Goal: Transaction & Acquisition: Purchase product/service

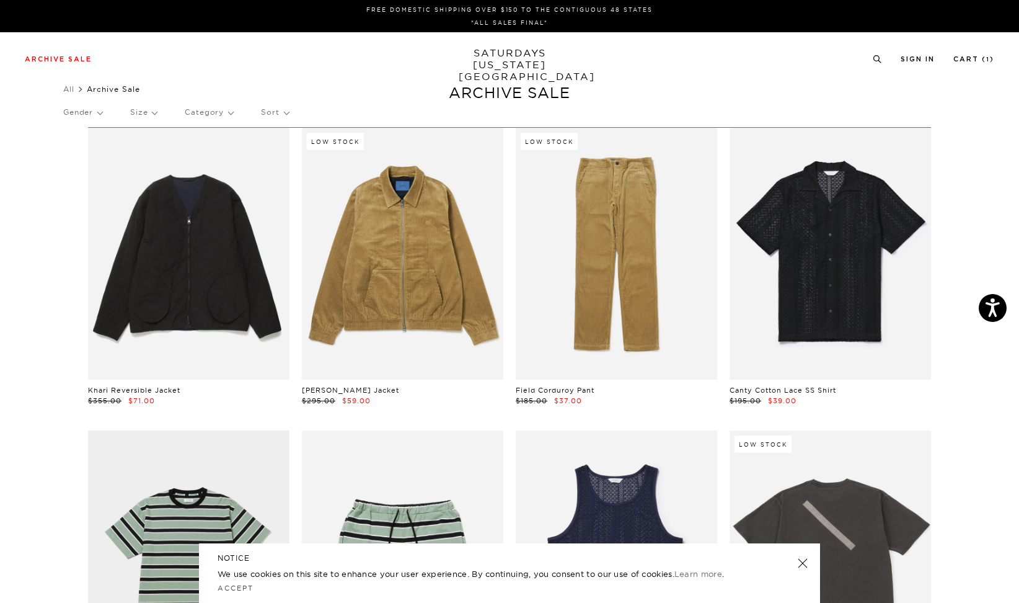
click at [144, 116] on p "Size" at bounding box center [143, 112] width 27 height 29
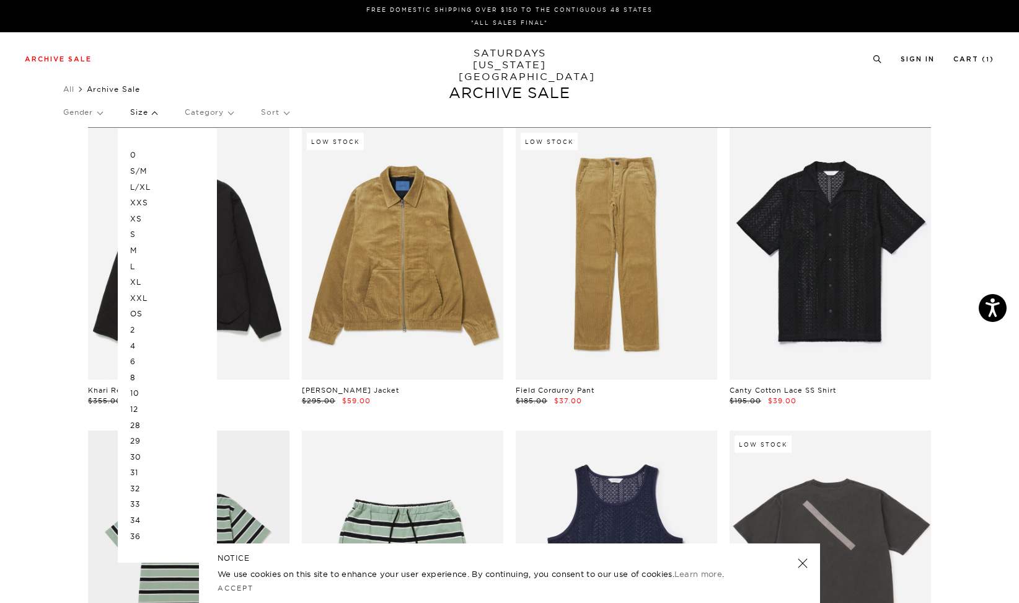
click at [146, 272] on p "L" at bounding box center [167, 267] width 74 height 16
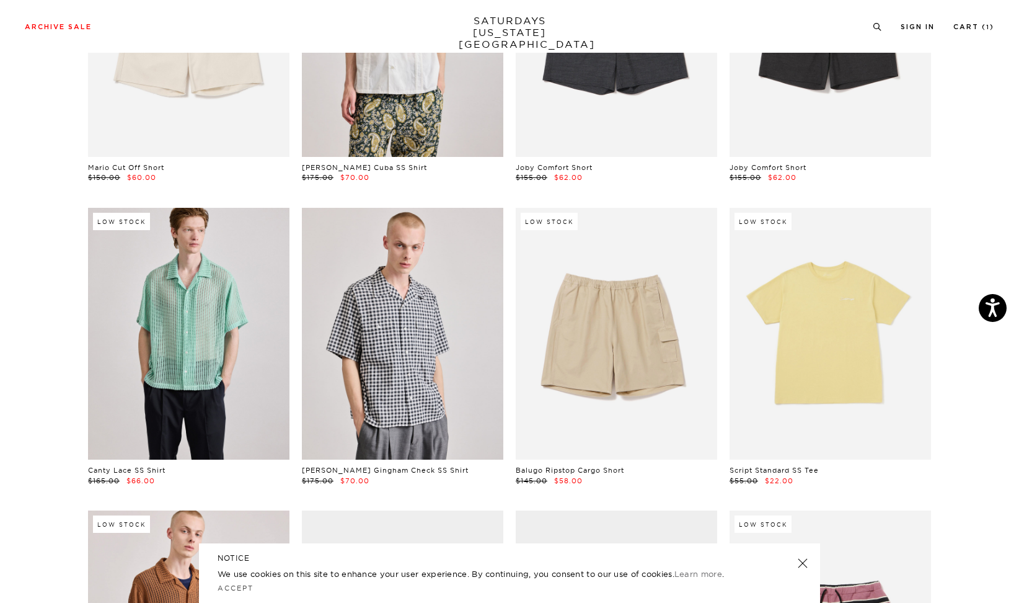
scroll to position [966, 0]
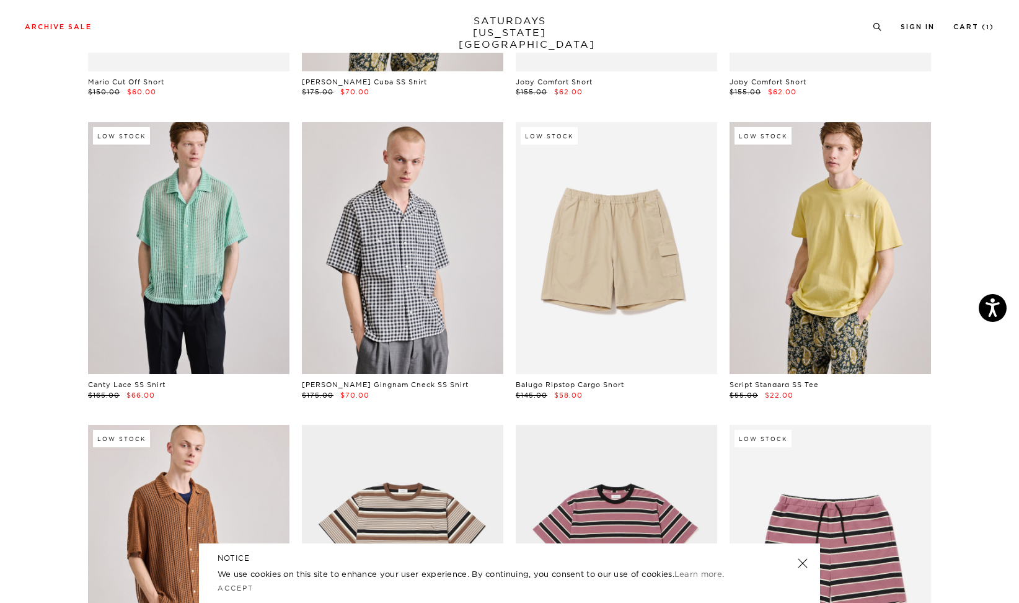
click at [828, 310] on link at bounding box center [830, 248] width 201 height 252
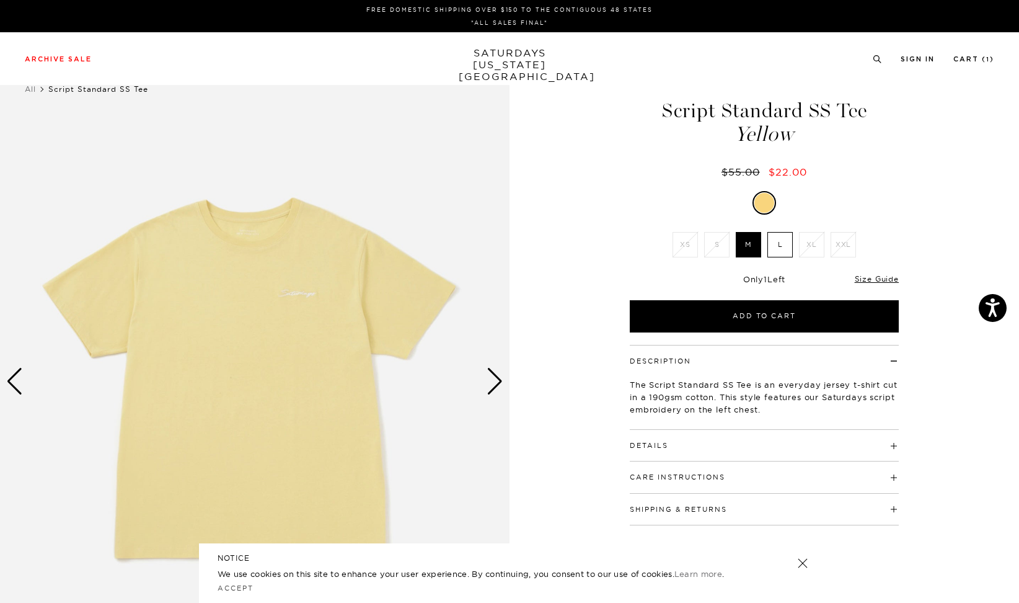
click at [782, 245] on label "L" at bounding box center [779, 244] width 25 height 25
click at [0, 0] on input "L" at bounding box center [0, 0] width 0 height 0
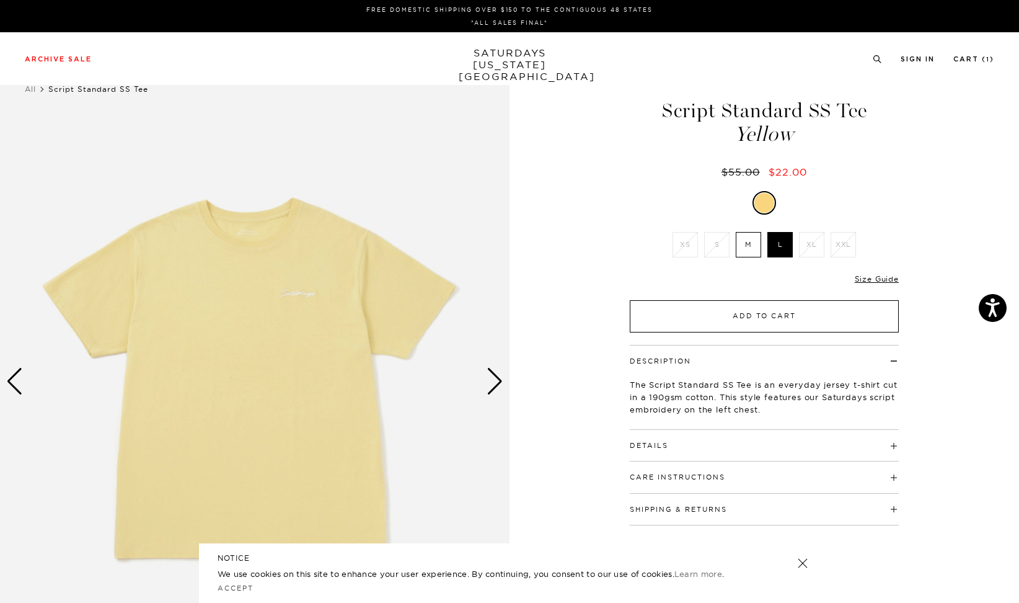
click at [776, 320] on button "Add to Cart" at bounding box center [764, 316] width 269 height 32
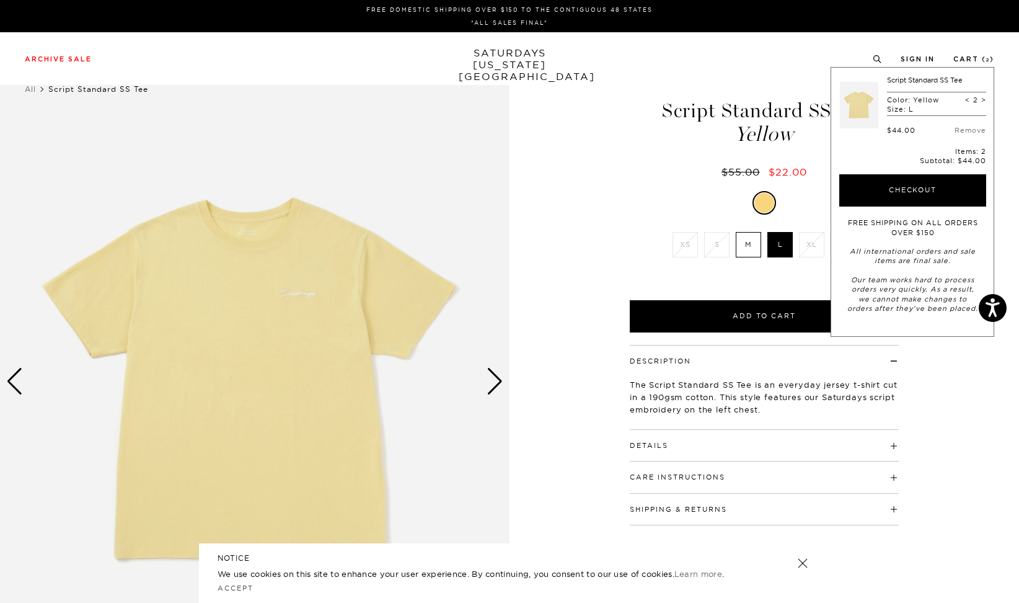
click at [970, 100] on span "<" at bounding box center [967, 99] width 5 height 9
type input "1"
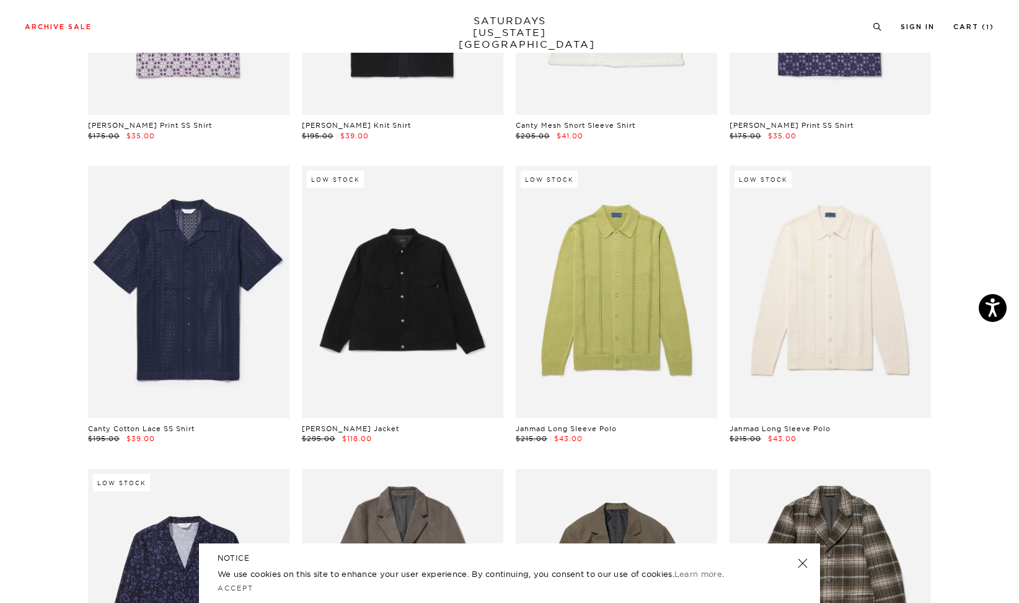
scroll to position [2738, 0]
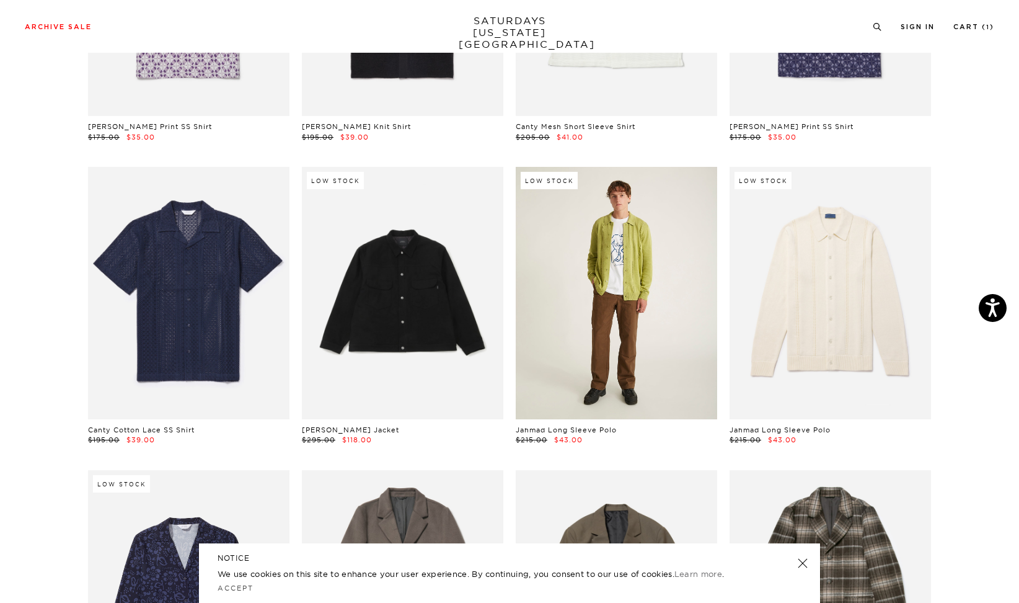
click at [613, 267] on link at bounding box center [616, 293] width 201 height 252
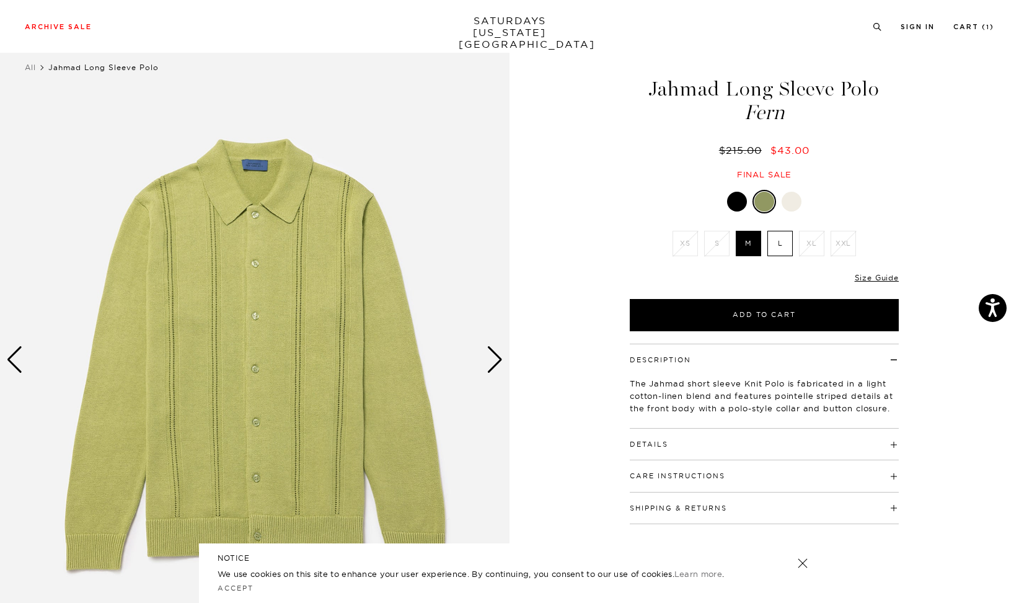
scroll to position [21, 0]
click at [645, 445] on button "Details" at bounding box center [649, 444] width 38 height 7
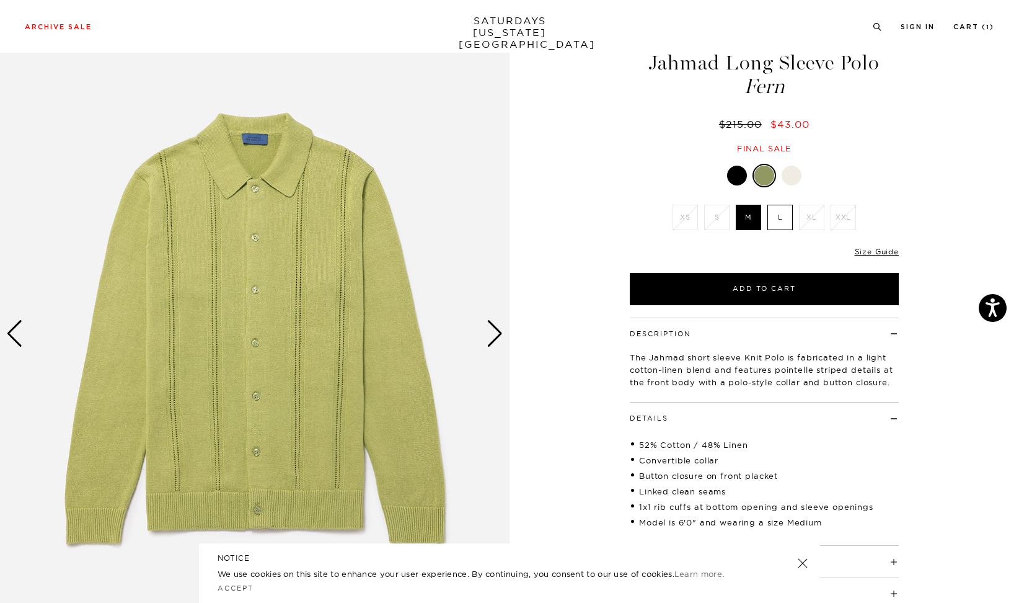
scroll to position [60, 0]
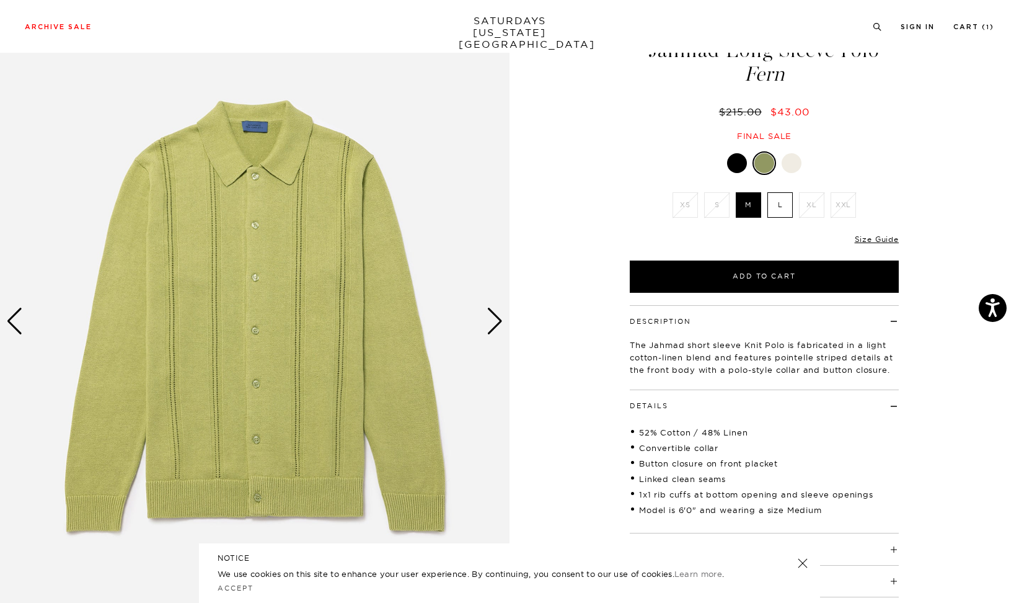
click at [771, 204] on label "L" at bounding box center [779, 204] width 25 height 25
click at [0, 0] on input "L" at bounding box center [0, 0] width 0 height 0
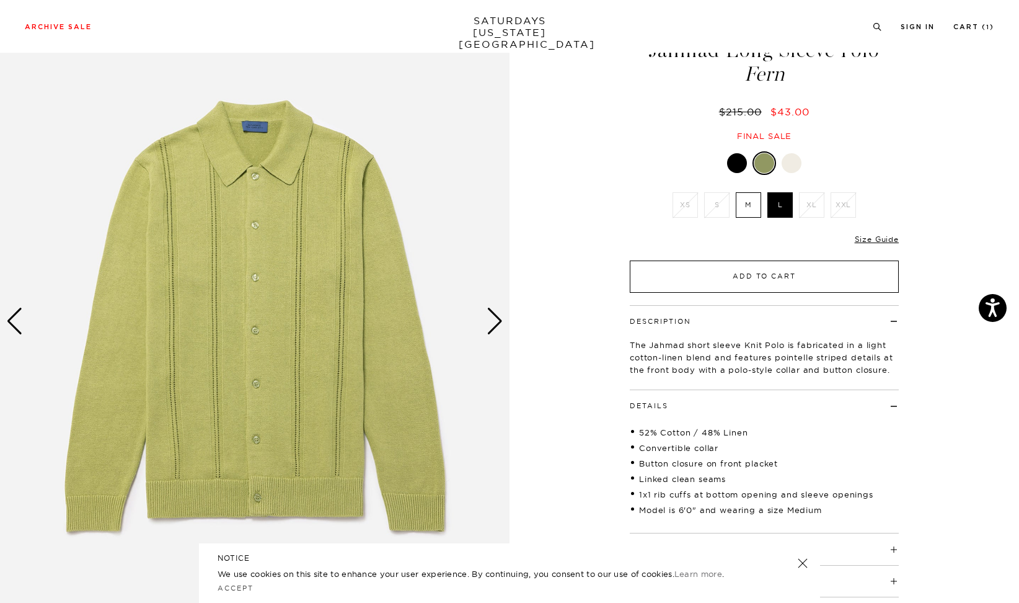
click at [776, 273] on button "Add to Cart" at bounding box center [764, 276] width 269 height 32
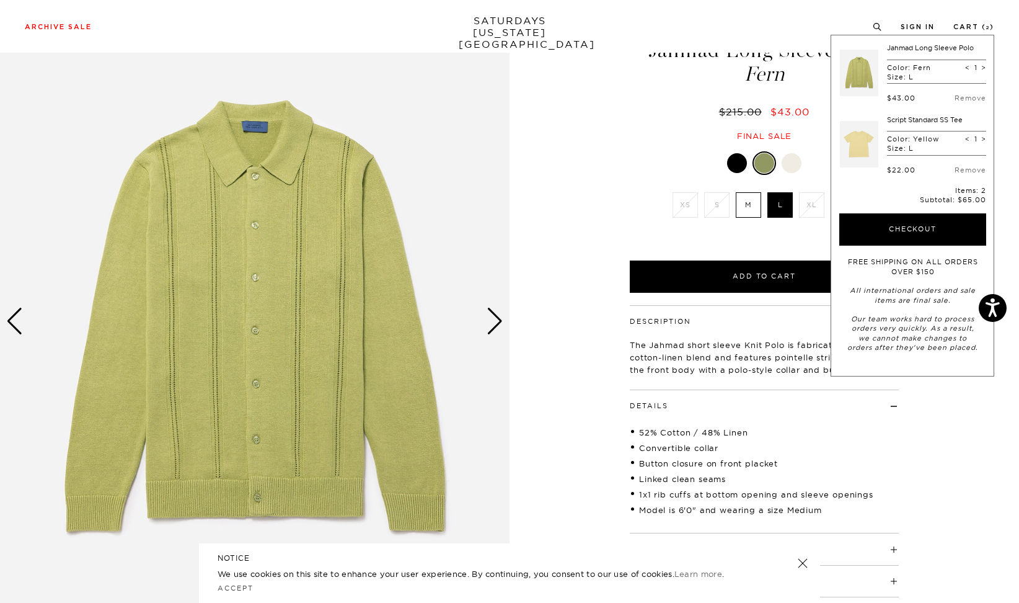
click at [580, 444] on div "1 / 6" at bounding box center [509, 320] width 1019 height 637
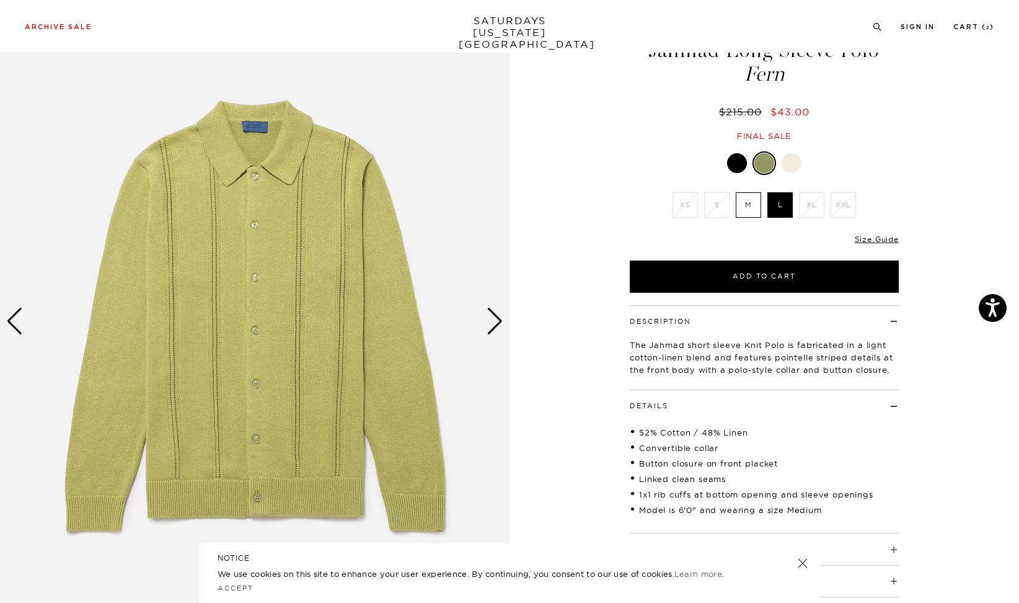
scroll to position [73, 0]
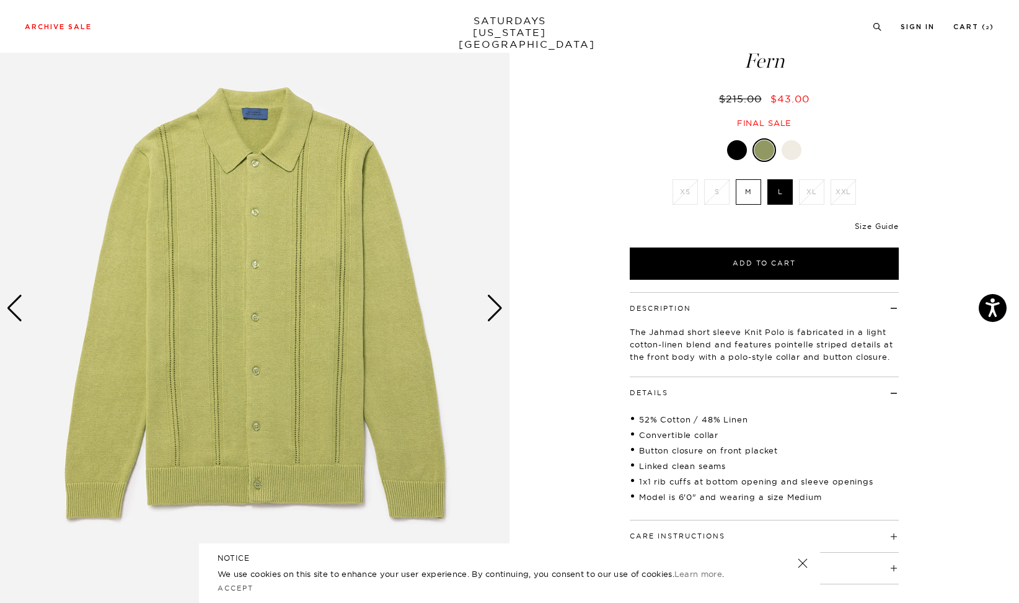
click at [864, 223] on link "Size Guide" at bounding box center [877, 225] width 44 height 9
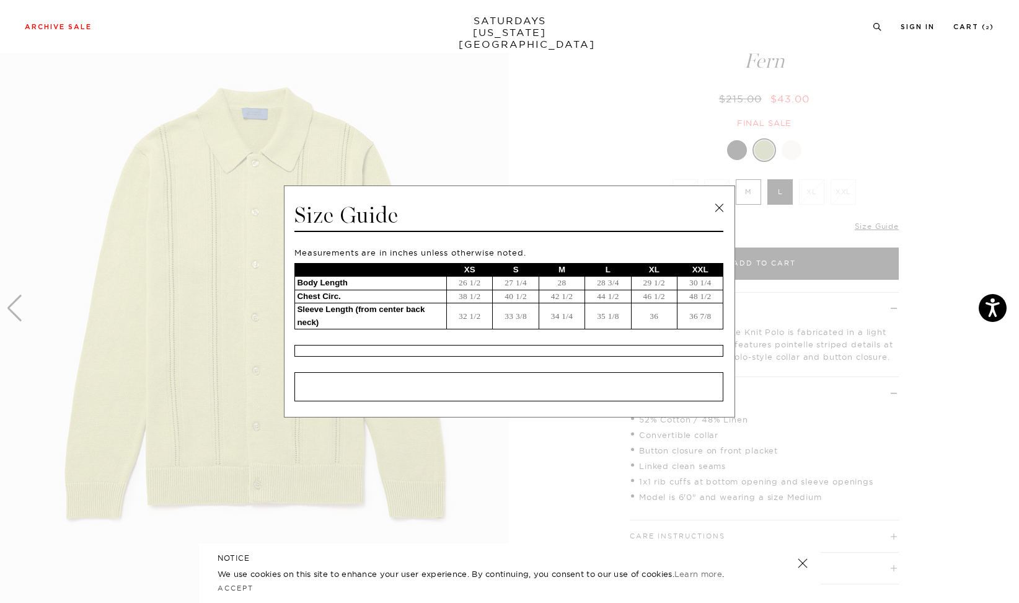
click at [718, 208] on link at bounding box center [719, 207] width 19 height 19
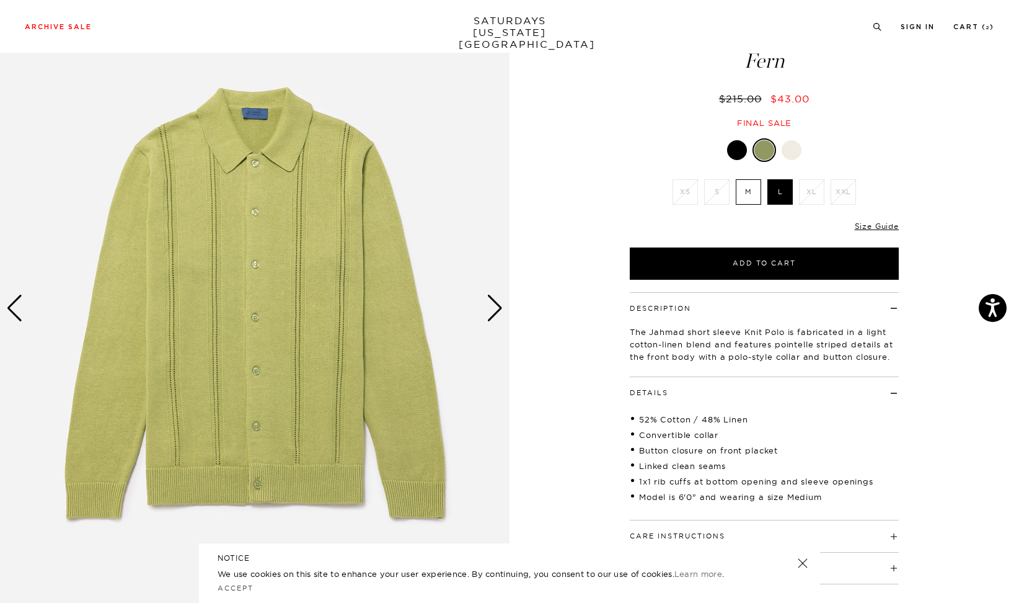
click at [491, 312] on div "Next slide" at bounding box center [495, 307] width 17 height 27
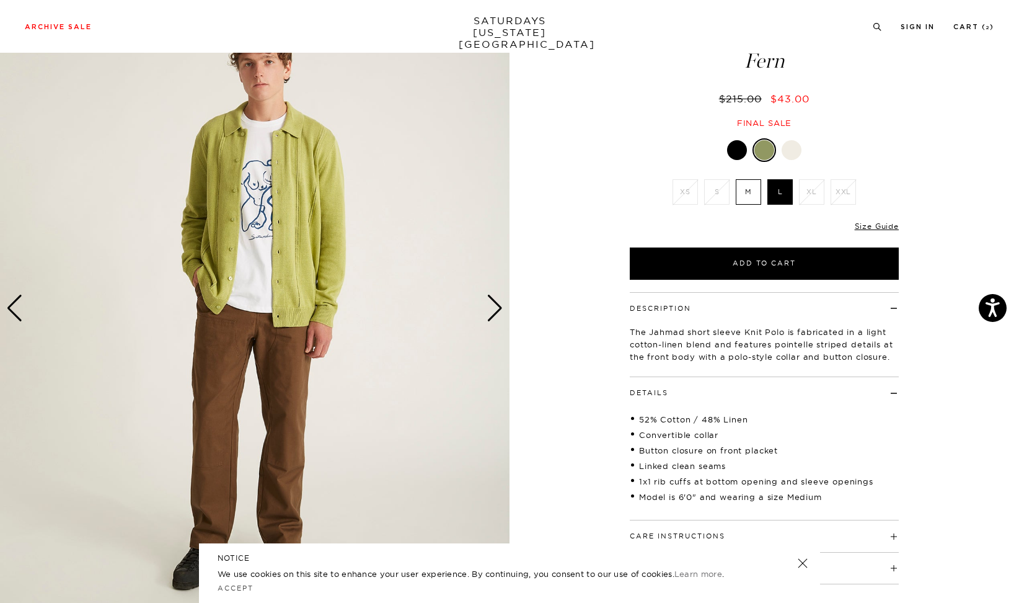
click at [491, 312] on div "Next slide" at bounding box center [495, 307] width 17 height 27
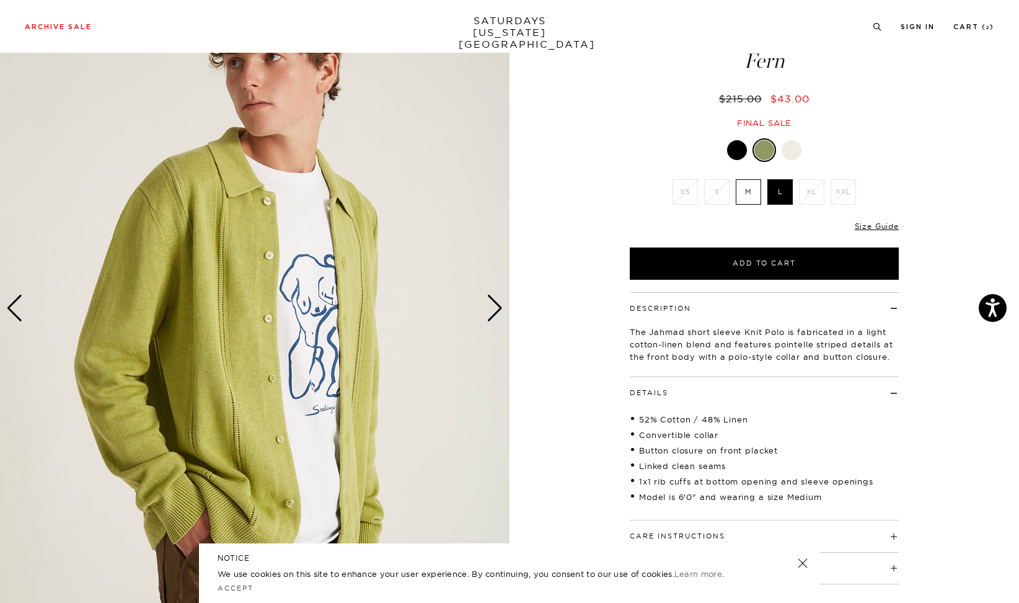
click at [734, 148] on div at bounding box center [737, 150] width 20 height 20
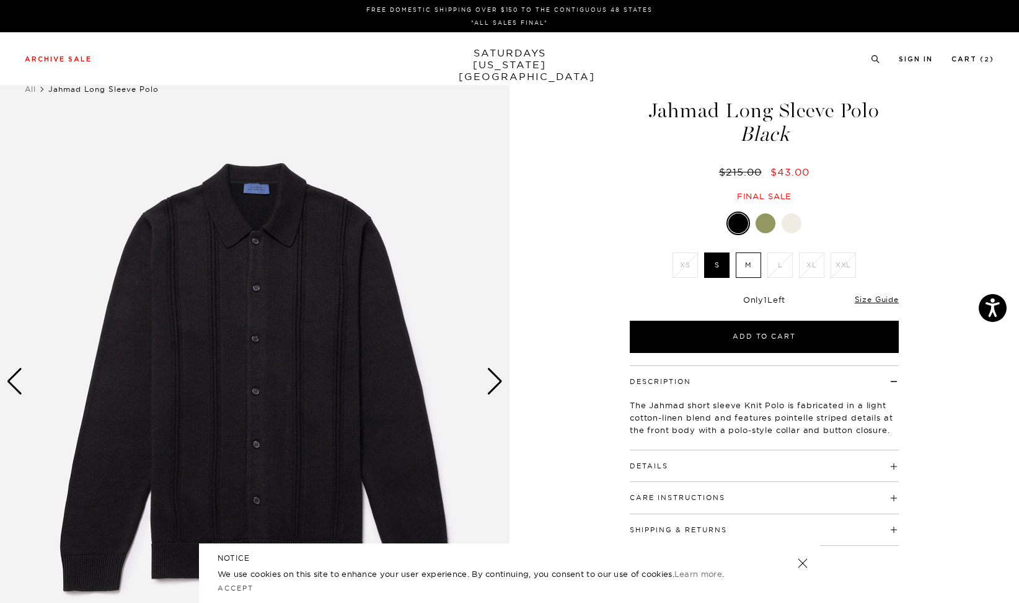
click at [793, 221] on div at bounding box center [792, 223] width 20 height 20
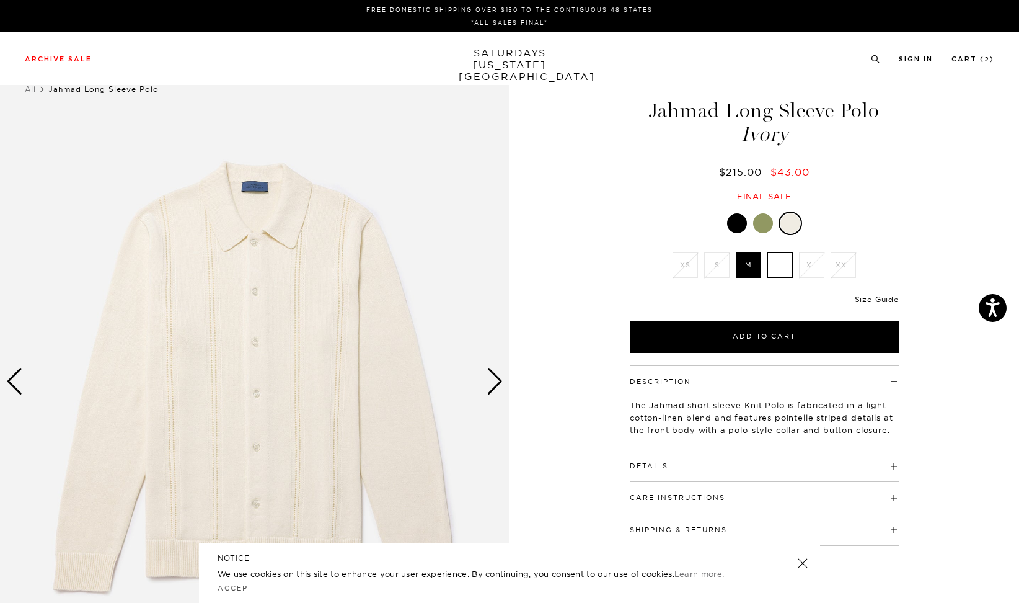
click at [763, 221] on div at bounding box center [763, 223] width 20 height 20
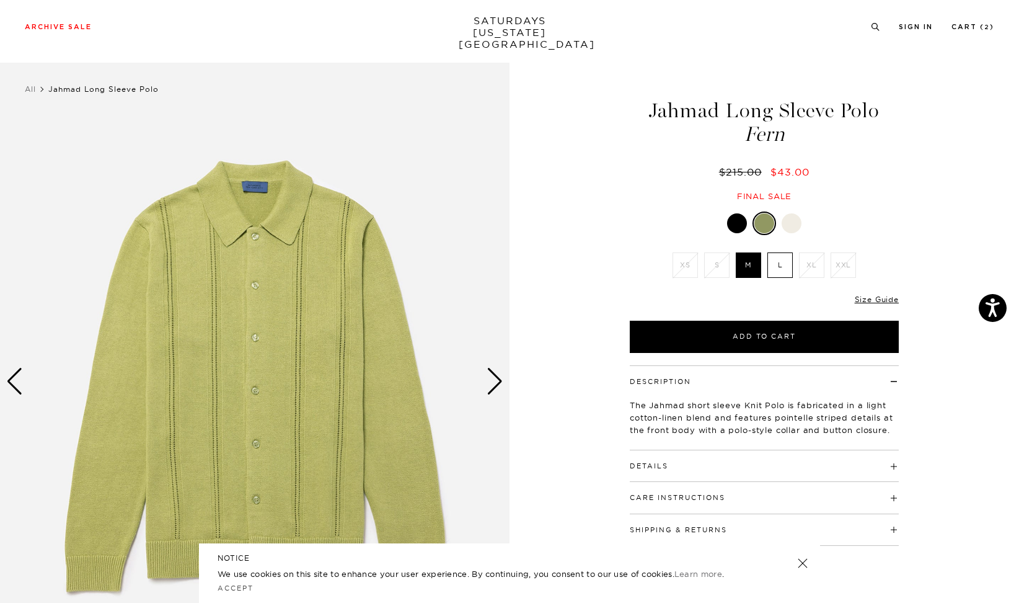
scroll to position [51, 0]
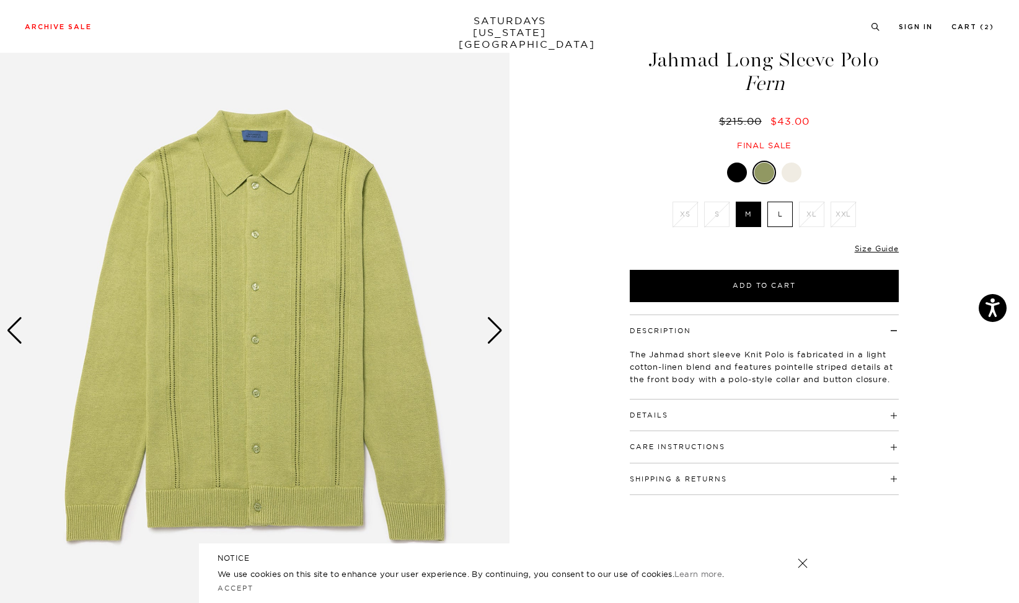
click at [665, 417] on button "Details" at bounding box center [649, 415] width 38 height 7
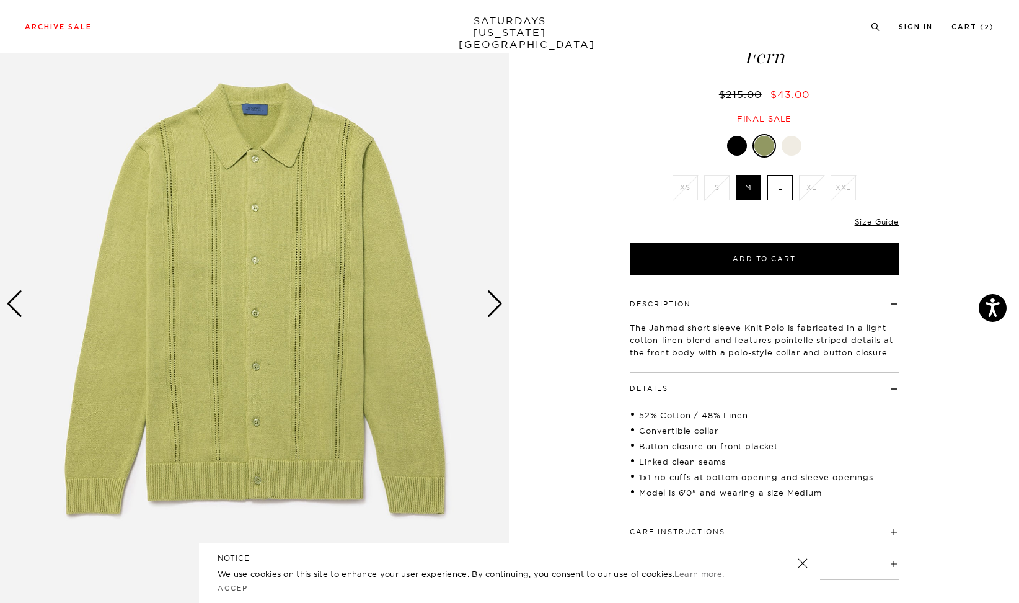
scroll to position [77, 0]
click at [748, 188] on label "M" at bounding box center [748, 187] width 25 height 25
click at [0, 0] on input "M" at bounding box center [0, 0] width 0 height 0
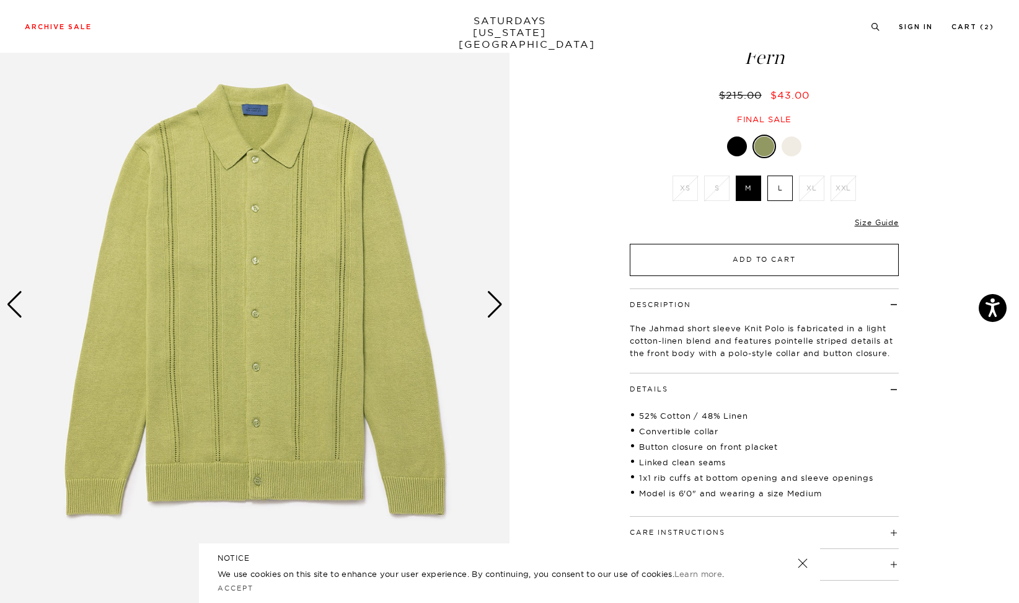
click at [767, 262] on button "Add to Cart" at bounding box center [764, 260] width 269 height 32
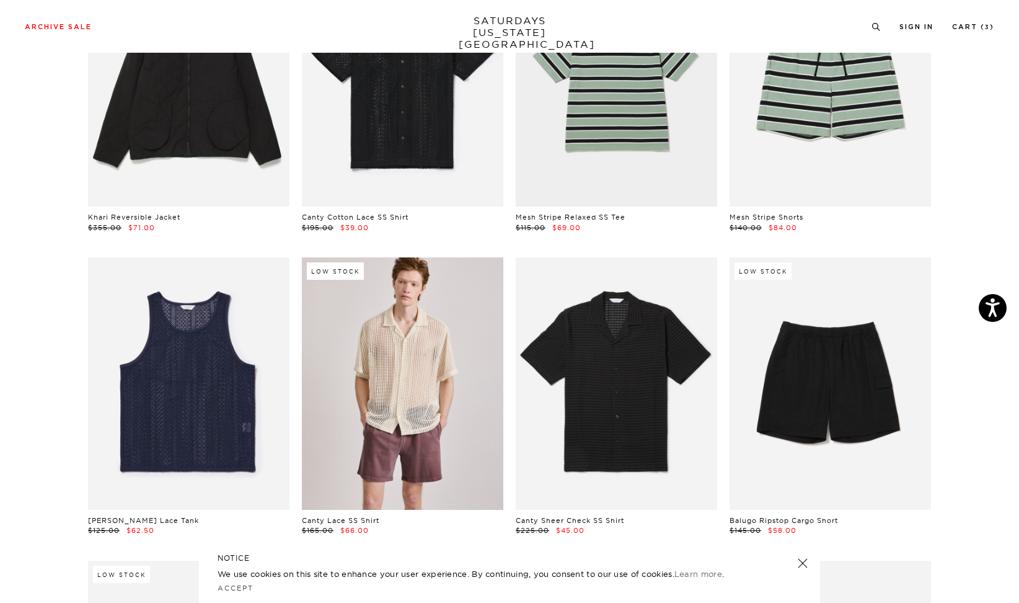
scroll to position [0, 7]
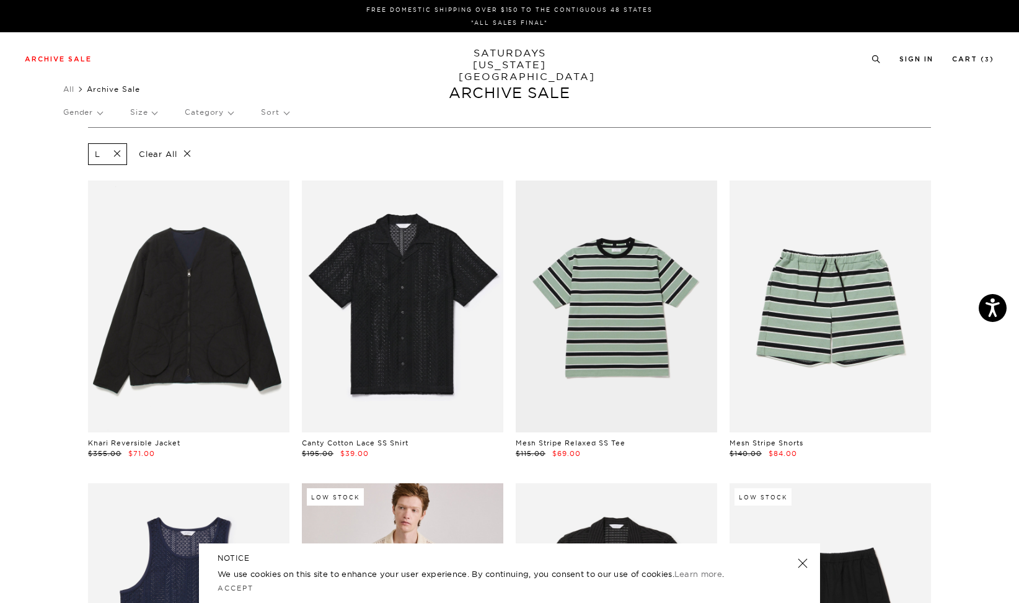
click at [92, 115] on p "Gender" at bounding box center [82, 112] width 39 height 29
click at [68, 160] on p "Mens" at bounding box center [100, 155] width 74 height 16
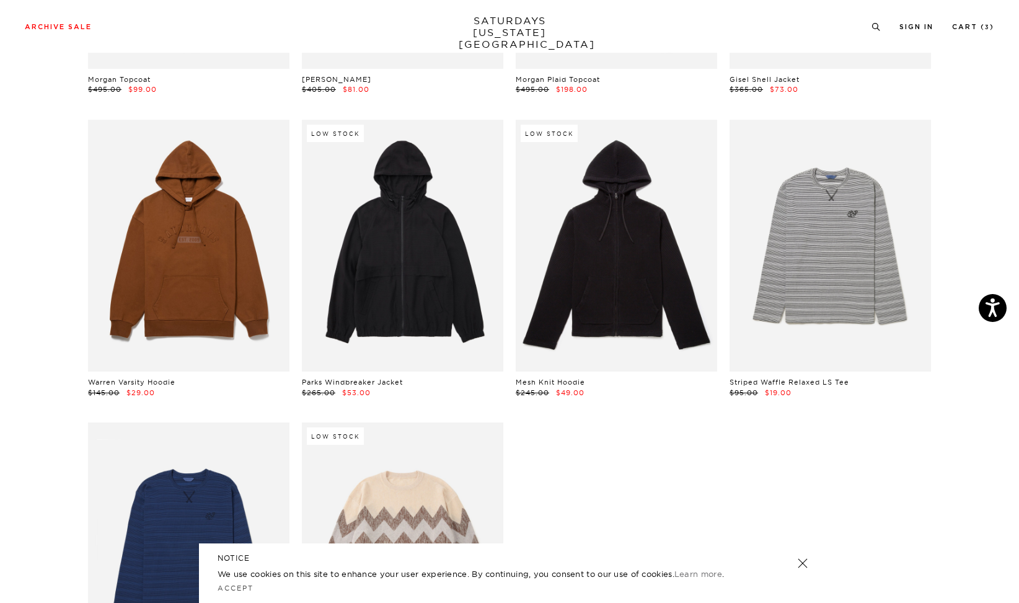
scroll to position [3387, 7]
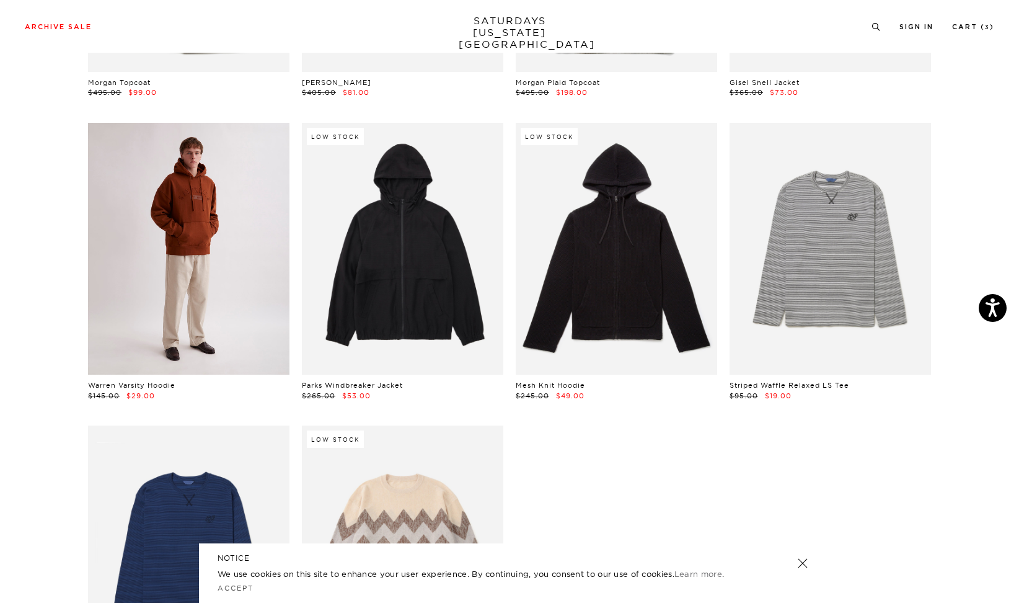
drag, startPoint x: 68, startPoint y: 320, endPoint x: 152, endPoint y: 280, distance: 93.4
click at [152, 280] on link at bounding box center [188, 249] width 201 height 252
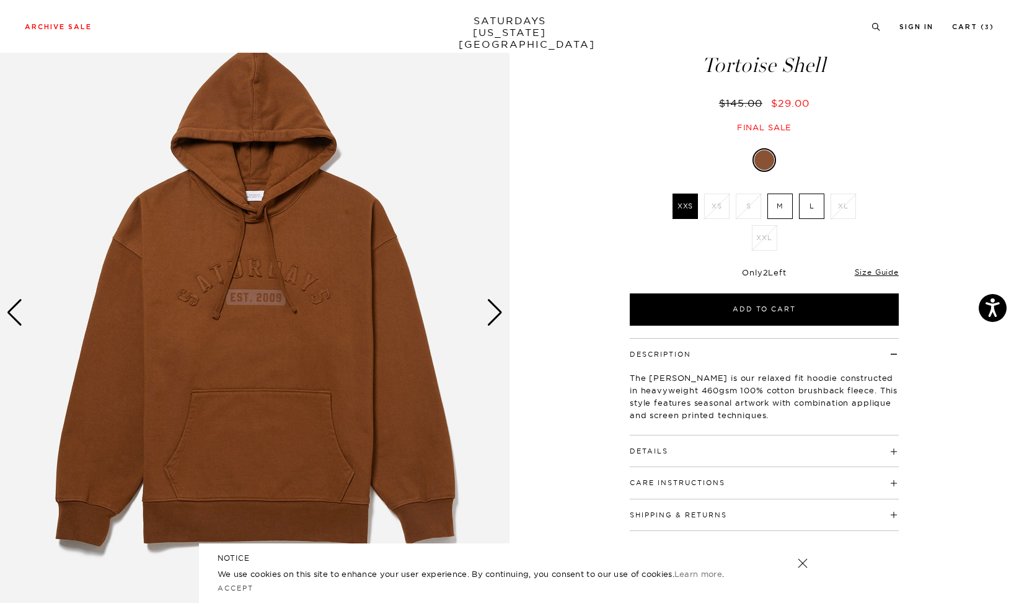
scroll to position [68, 0]
click at [687, 386] on p "The Warren is our relaxed fit hoodie constructed in heavyweight 460gsm 100% cot…" at bounding box center [764, 397] width 269 height 50
click at [645, 453] on button "Details" at bounding box center [649, 451] width 38 height 7
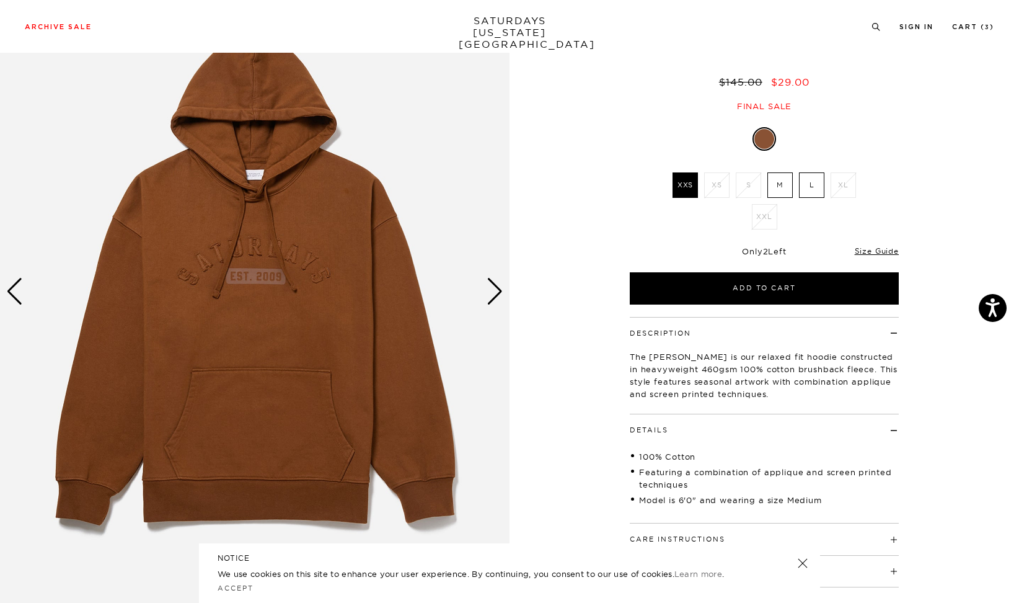
scroll to position [87, 0]
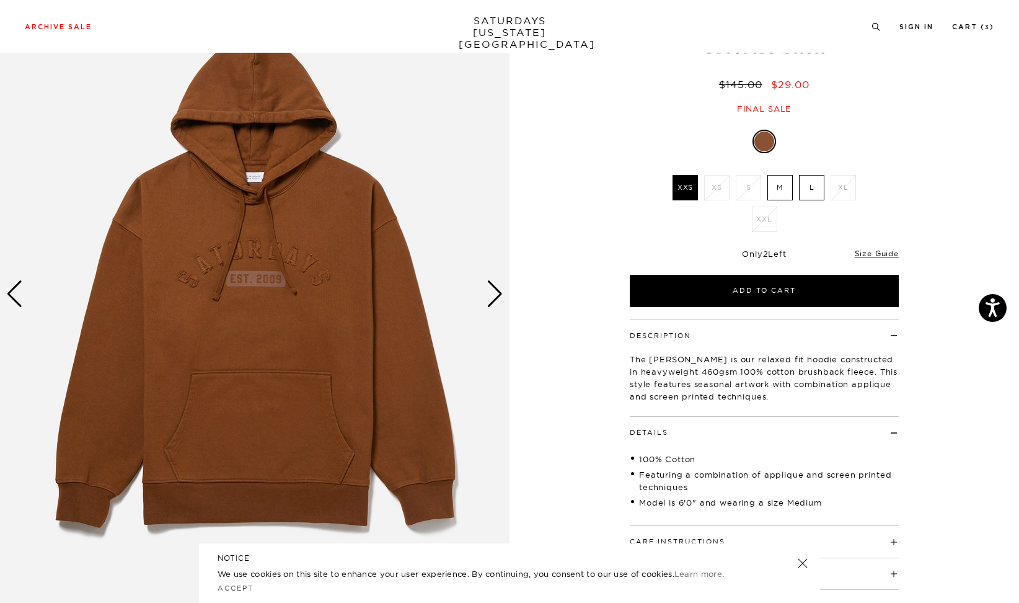
click at [812, 189] on label "L" at bounding box center [811, 187] width 25 height 25
click at [0, 0] on input "L" at bounding box center [0, 0] width 0 height 0
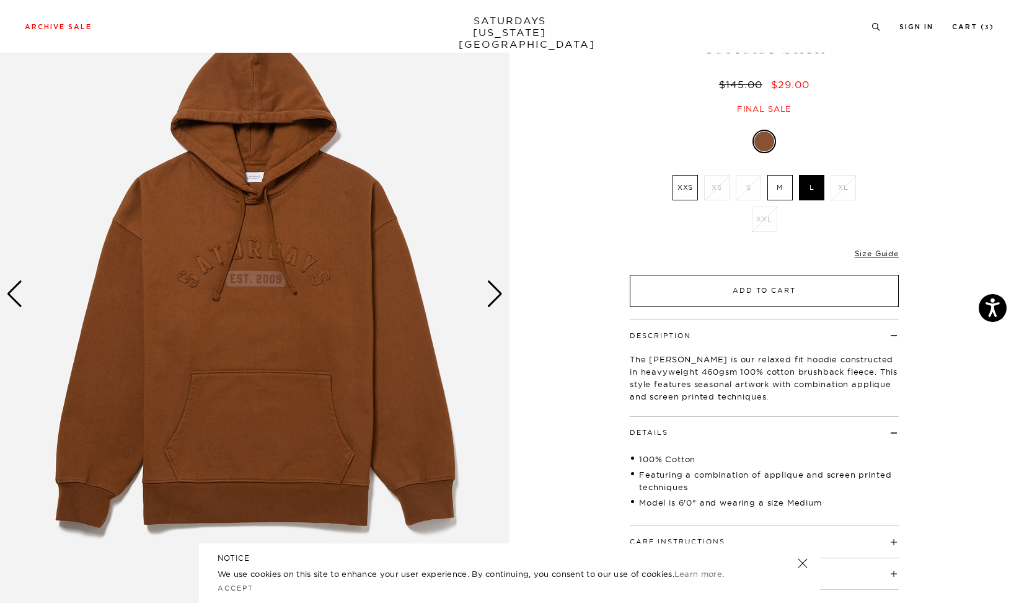
click at [774, 285] on button "Add to Cart" at bounding box center [764, 291] width 269 height 32
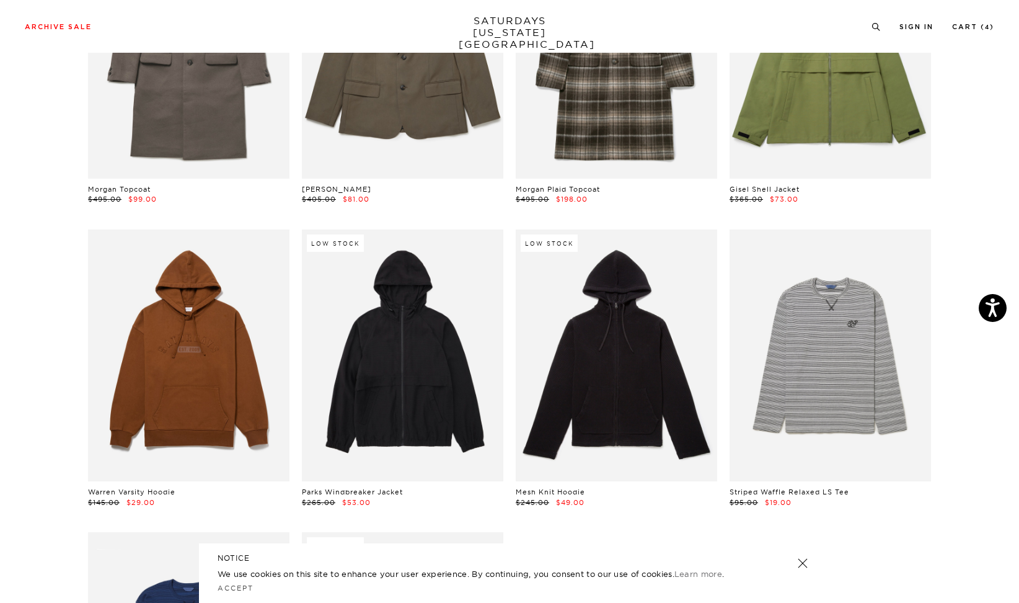
scroll to position [3284, 7]
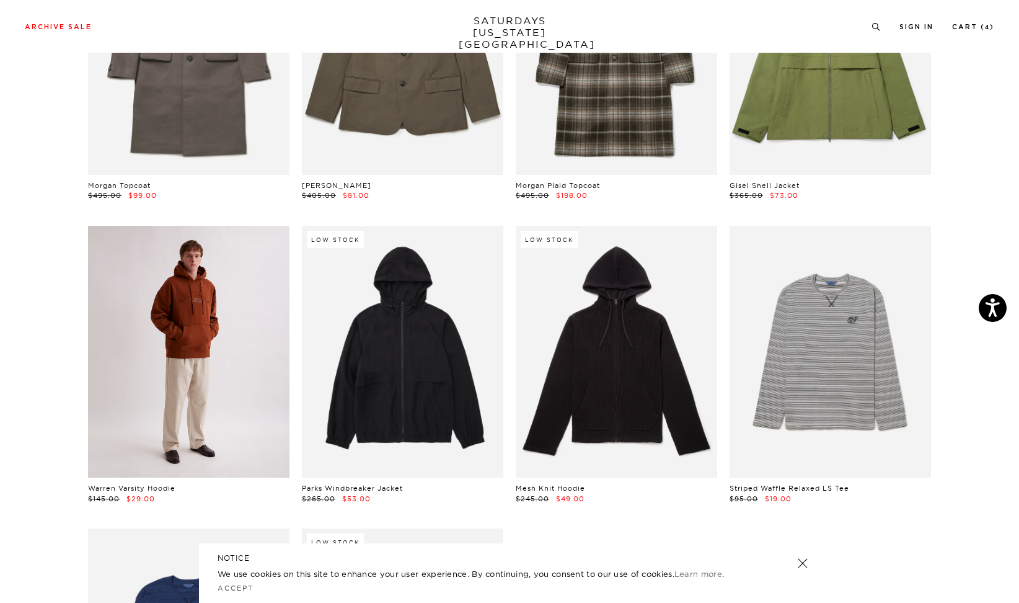
click at [169, 379] on link at bounding box center [188, 352] width 201 height 252
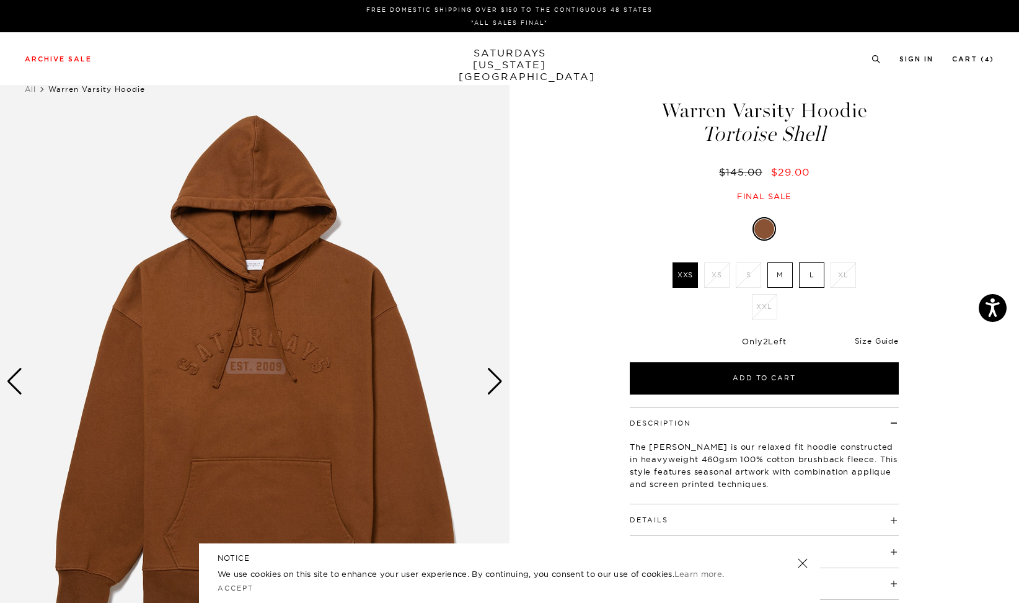
click at [882, 344] on link "Size Guide" at bounding box center [877, 340] width 44 height 9
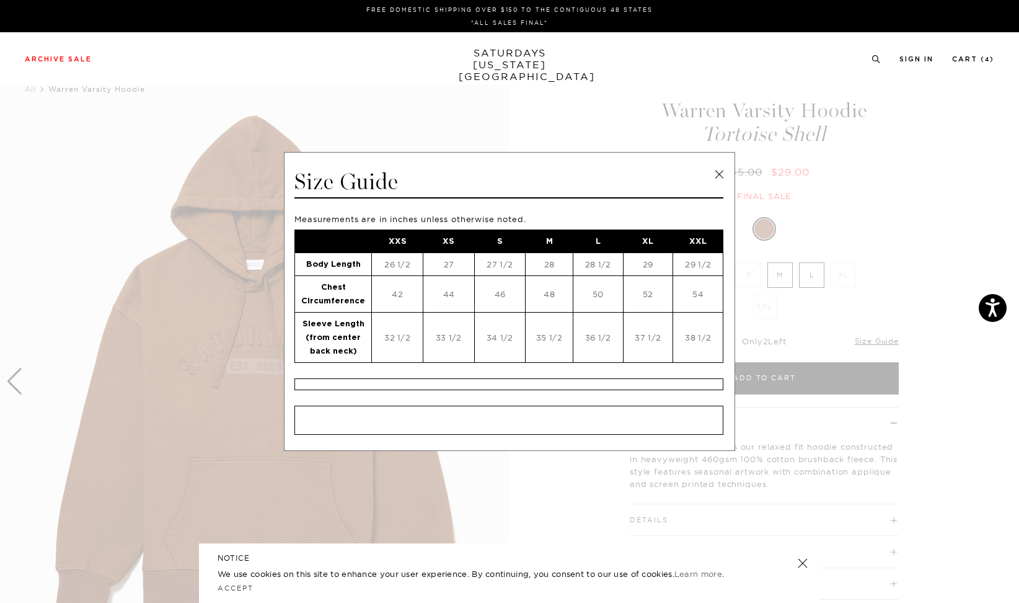
click at [720, 181] on link at bounding box center [719, 174] width 19 height 19
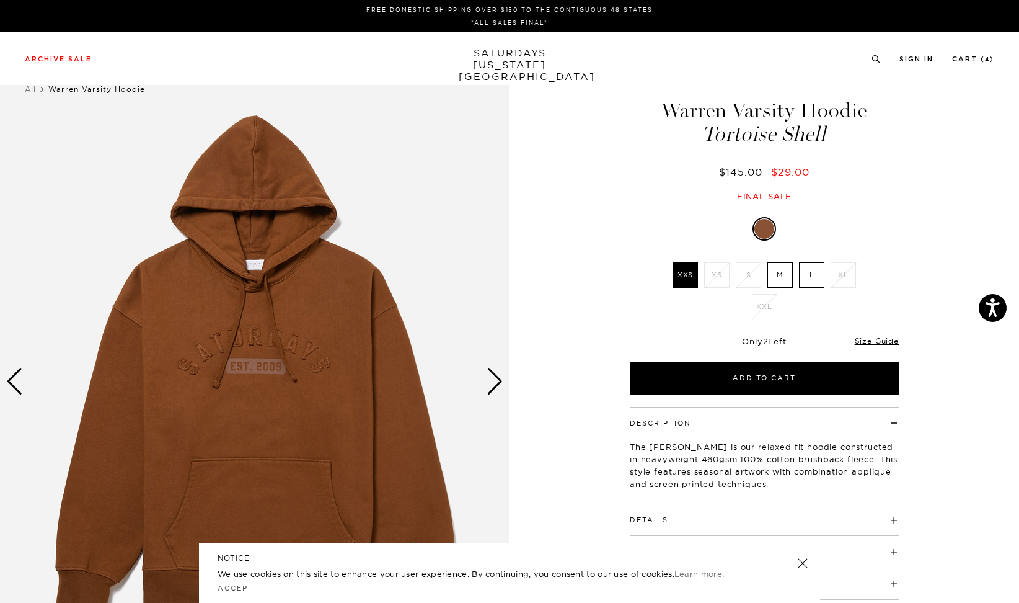
click at [774, 274] on label "M" at bounding box center [779, 274] width 25 height 25
click at [0, 0] on input "M" at bounding box center [0, 0] width 0 height 0
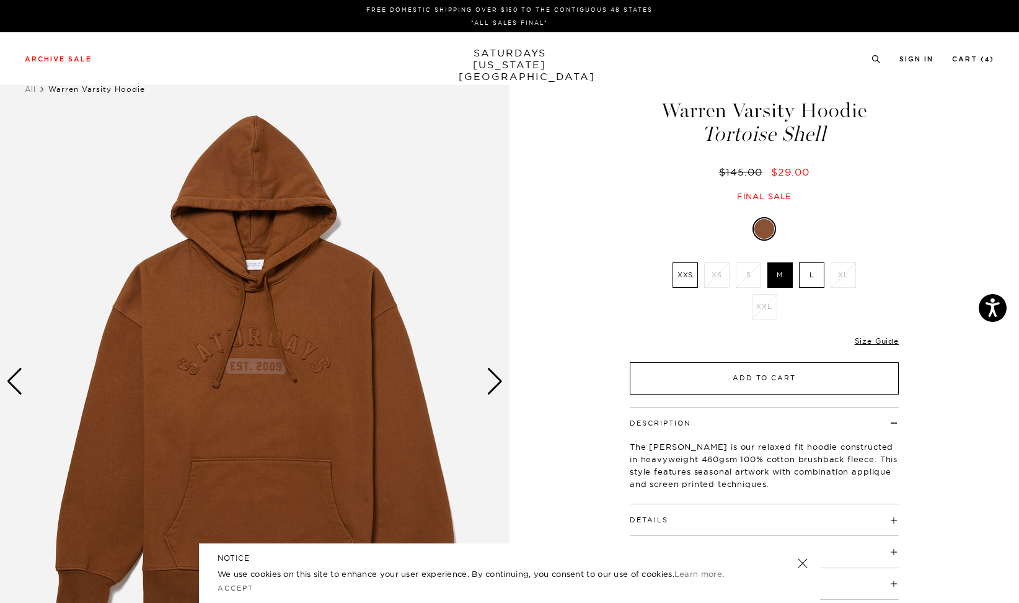
click at [776, 382] on button "Add to Cart" at bounding box center [764, 378] width 269 height 32
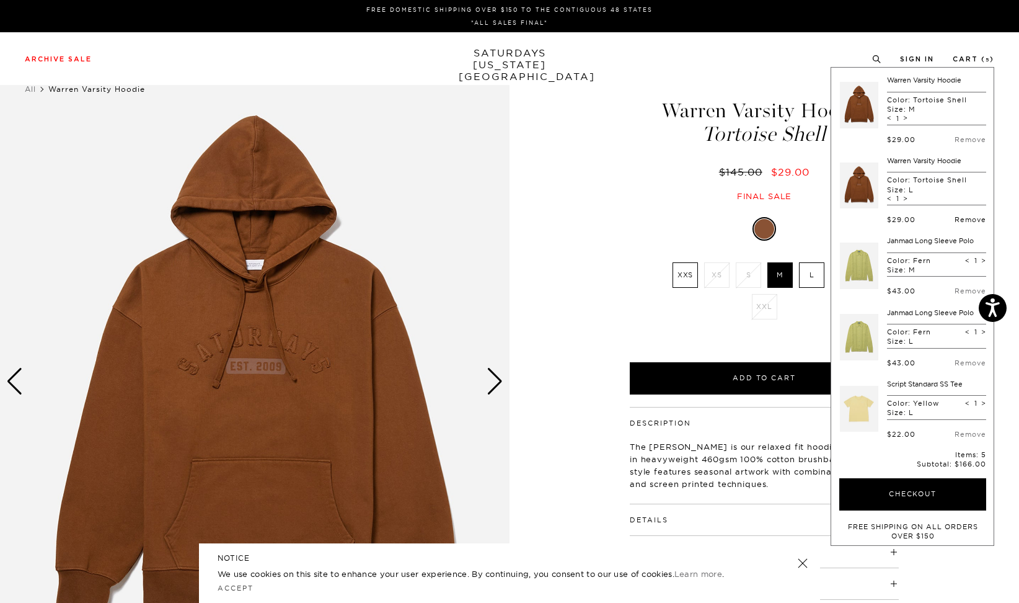
click at [955, 218] on link "Remove" at bounding box center [971, 219] width 32 height 9
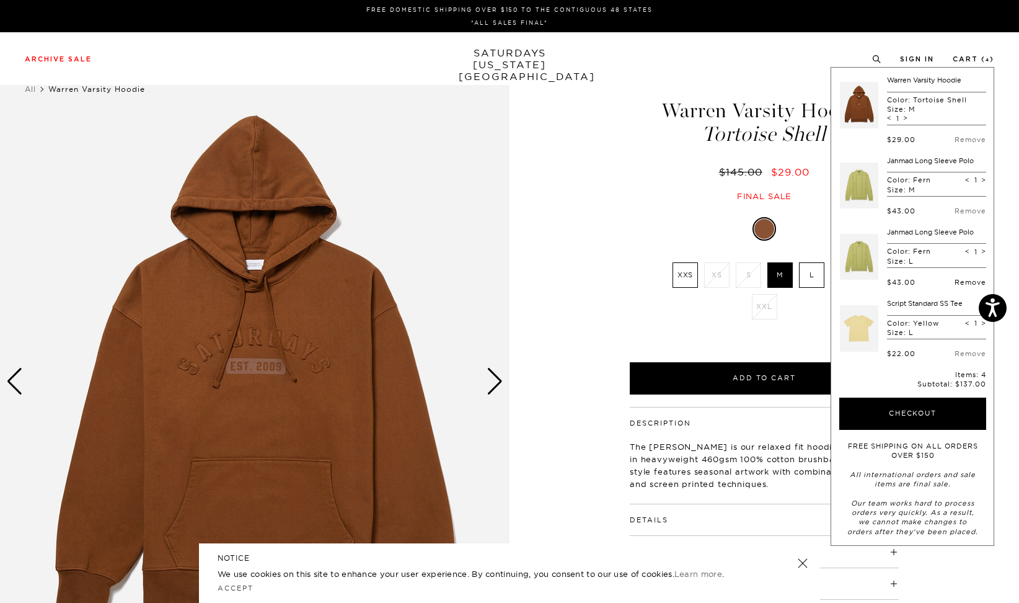
click at [970, 282] on link "Remove" at bounding box center [971, 282] width 32 height 9
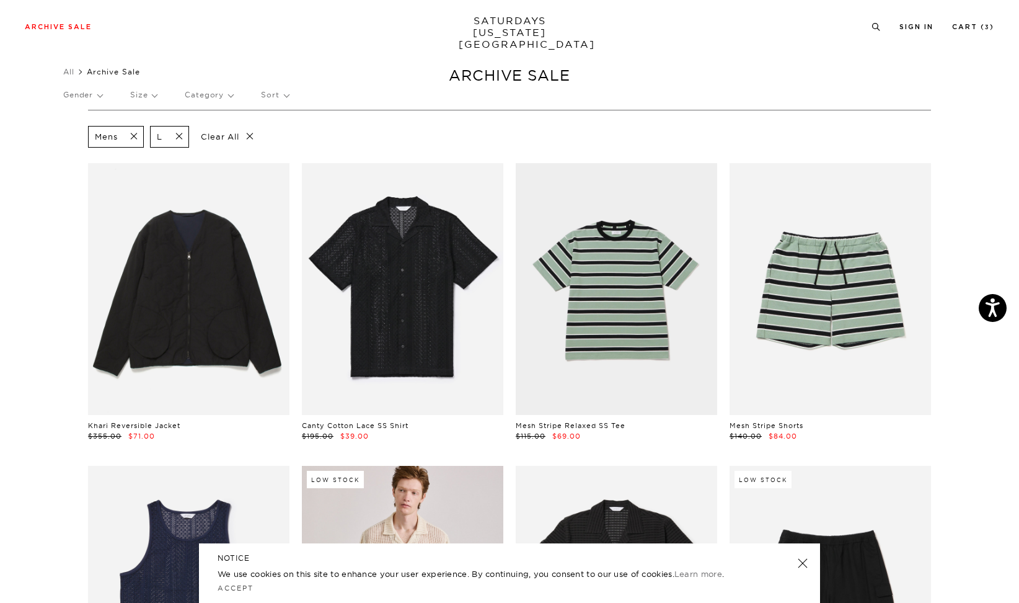
scroll to position [0, 7]
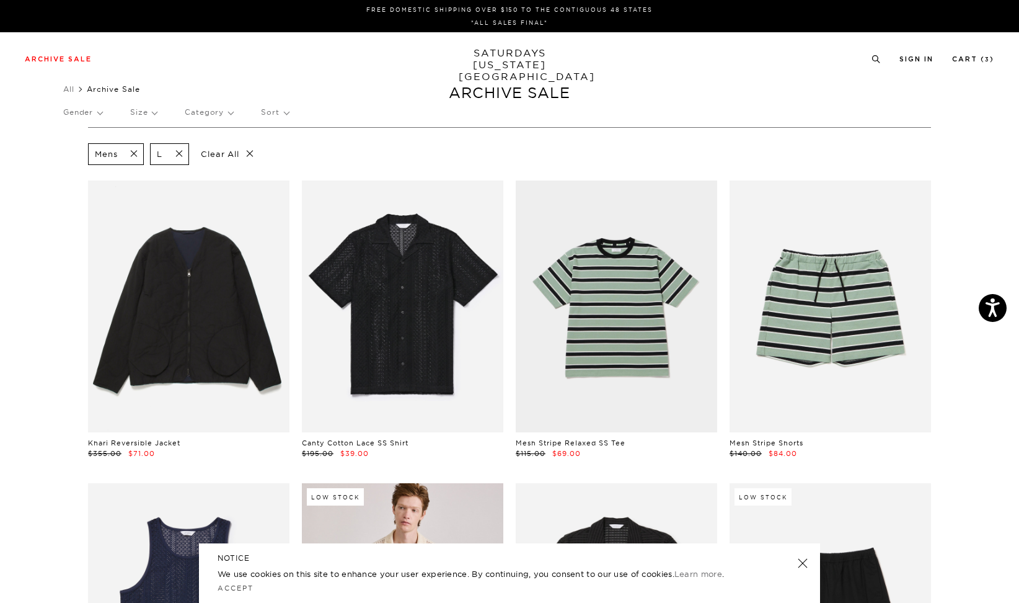
click at [74, 113] on p "Gender" at bounding box center [82, 112] width 39 height 29
click at [69, 169] on p "Unisex" at bounding box center [100, 171] width 74 height 16
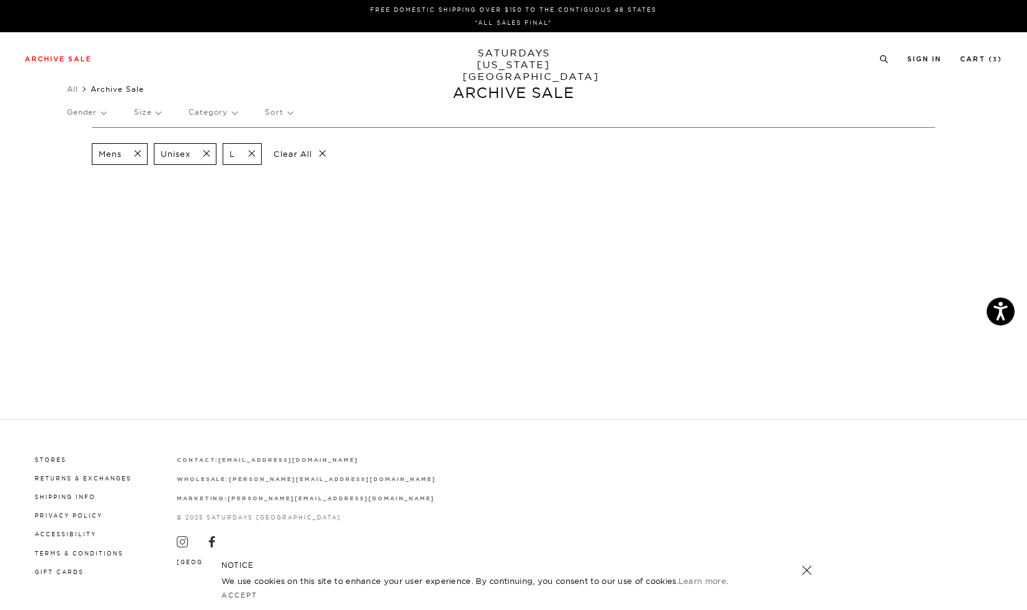
click at [137, 154] on span at bounding box center [134, 154] width 26 height 12
click at [159, 121] on p "Size" at bounding box center [147, 112] width 27 height 29
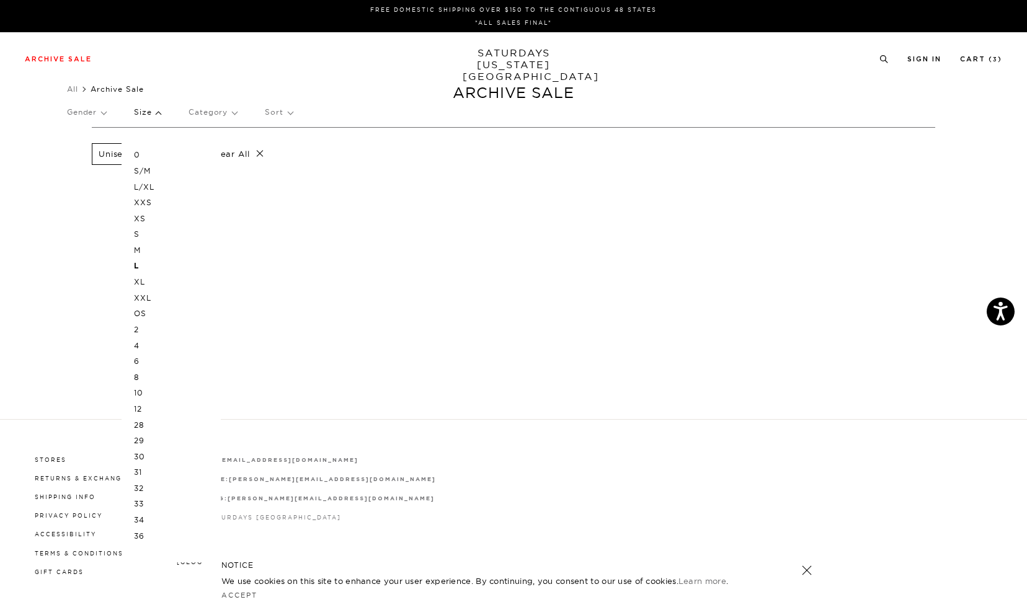
click at [143, 251] on p "M" at bounding box center [171, 250] width 74 height 16
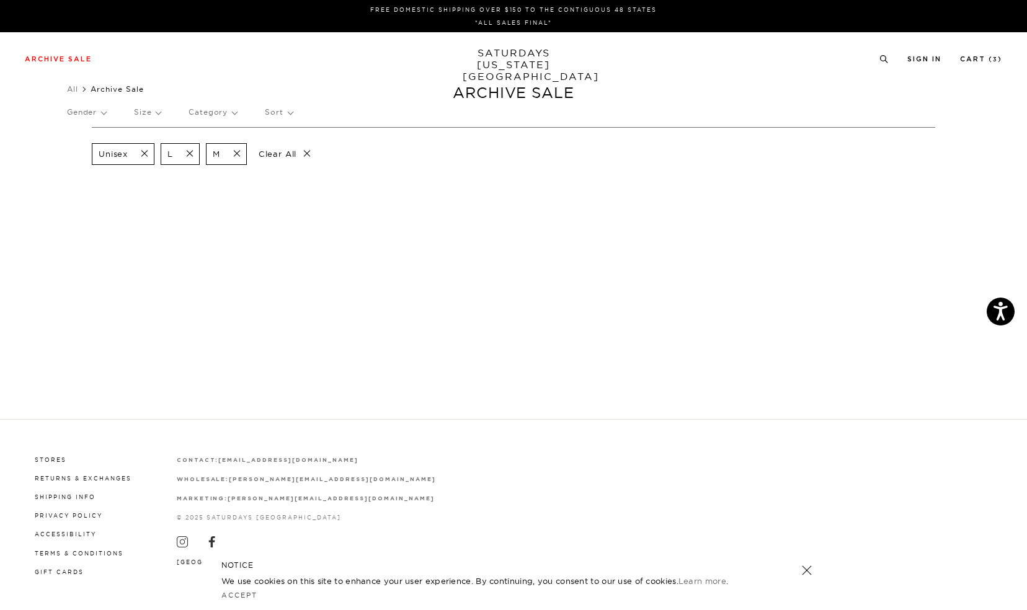
click at [104, 115] on p "Gender" at bounding box center [86, 112] width 39 height 29
click at [89, 158] on p "Mens" at bounding box center [104, 155] width 74 height 16
click at [144, 151] on span at bounding box center [141, 154] width 26 height 12
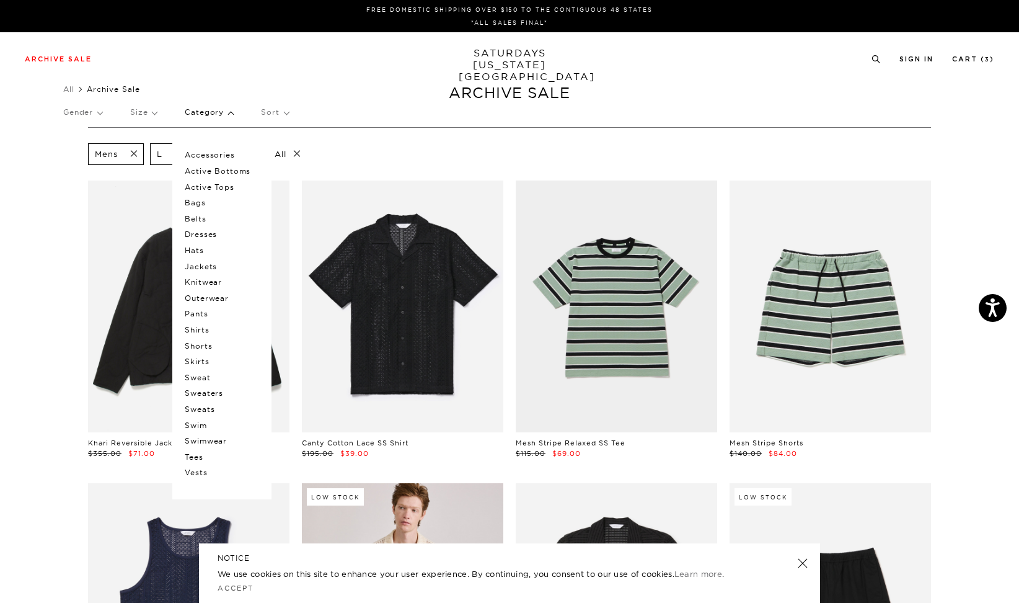
click at [201, 168] on p "Active Bottoms" at bounding box center [222, 171] width 74 height 16
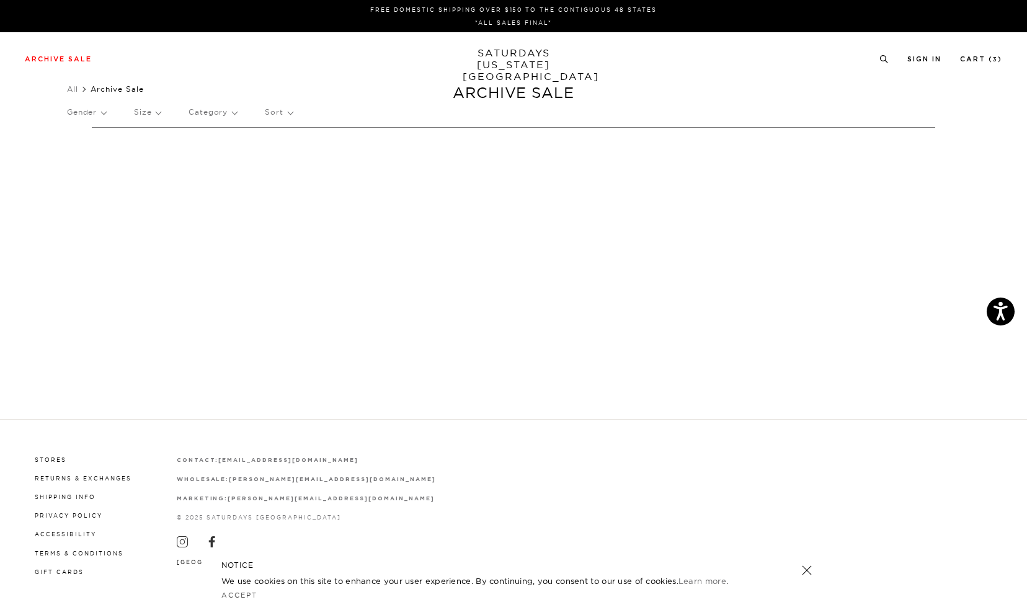
click at [205, 117] on p "Category" at bounding box center [212, 112] width 48 height 29
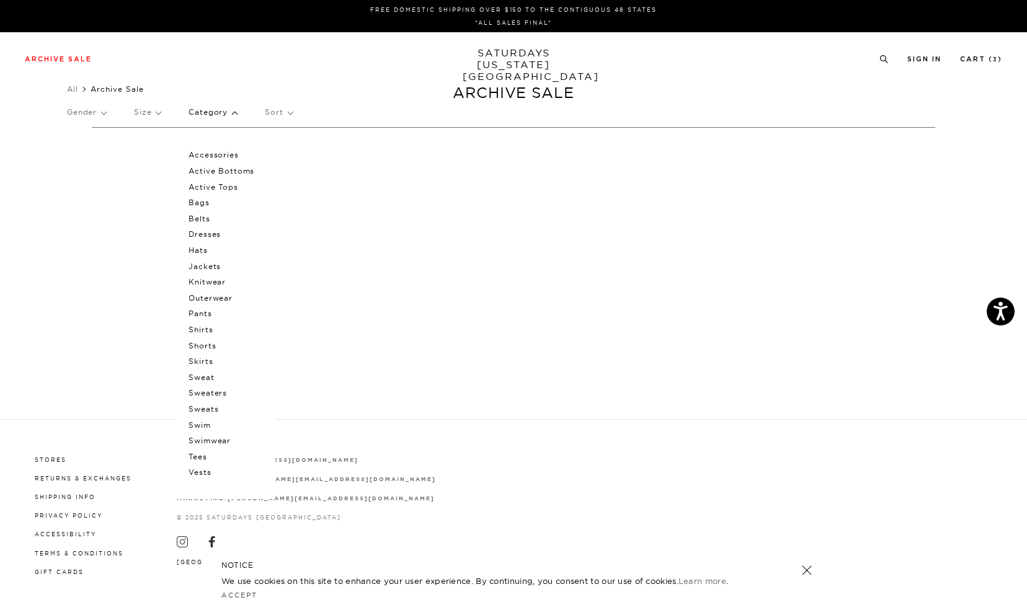
click at [206, 311] on p "Pants" at bounding box center [225, 314] width 74 height 16
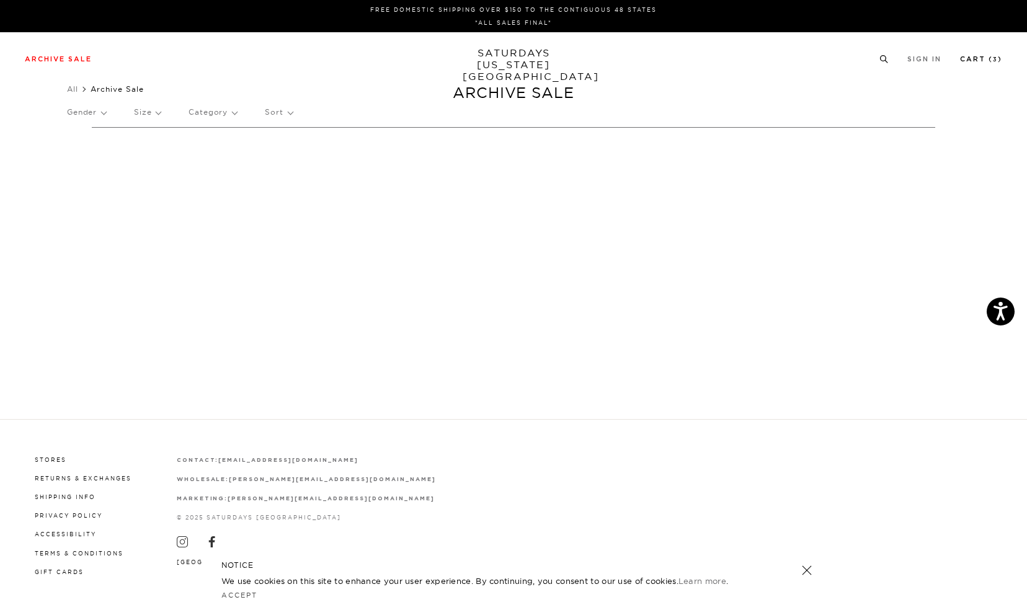
click at [975, 58] on link "Cart ( 3 )" at bounding box center [981, 59] width 42 height 7
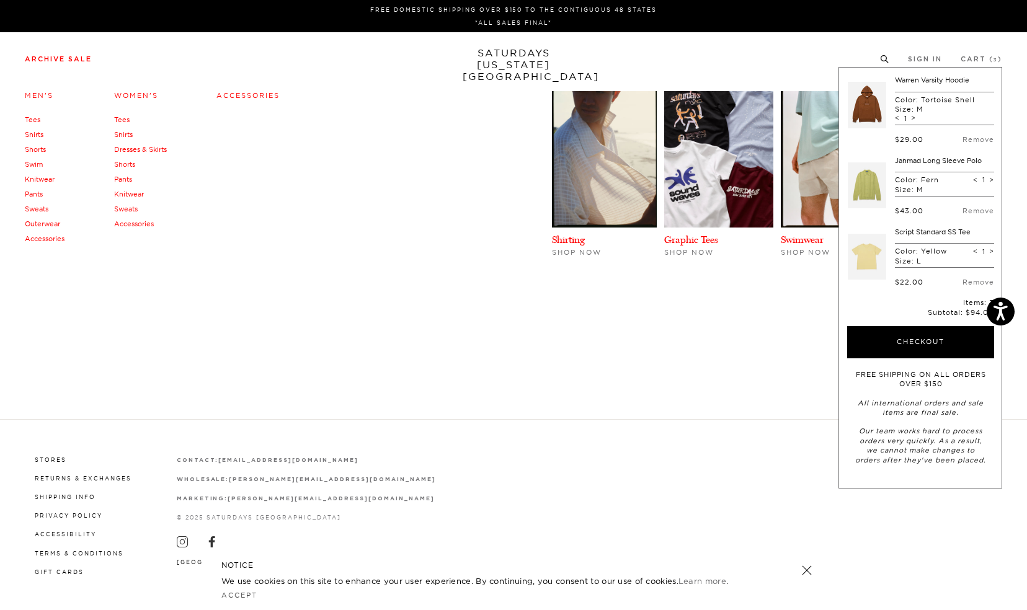
click at [53, 237] on link "Accessories" at bounding box center [45, 238] width 40 height 9
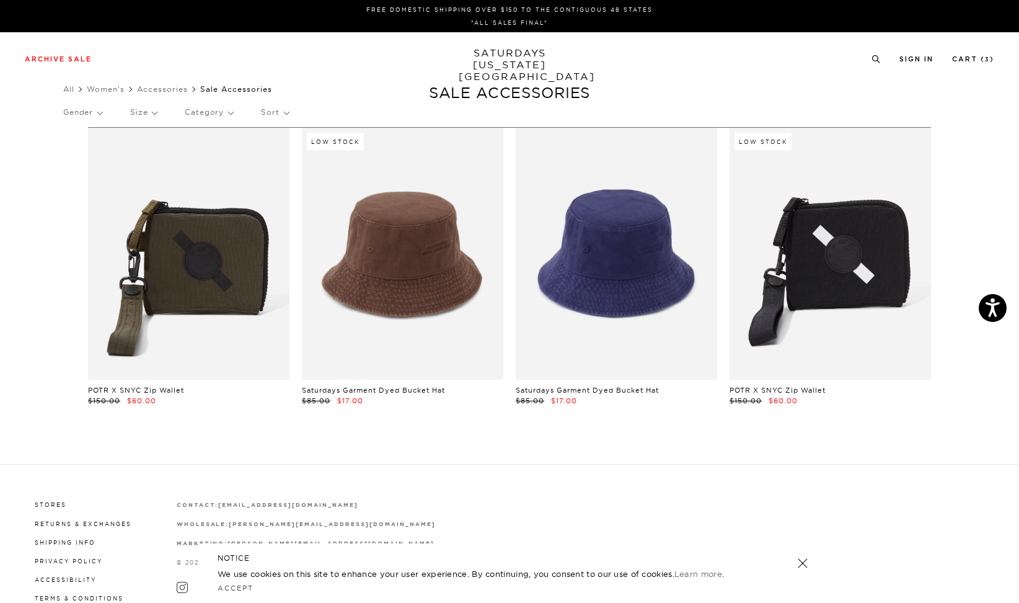
click at [495, 63] on link "SATURDAYS NEW YORK CITY" at bounding box center [510, 64] width 102 height 35
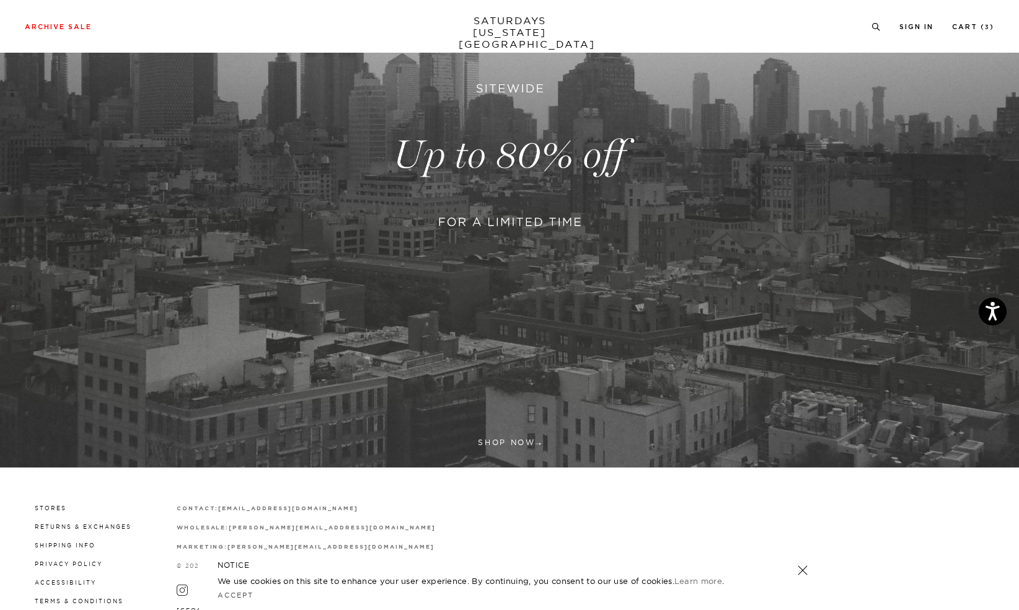
scroll to position [293, 0]
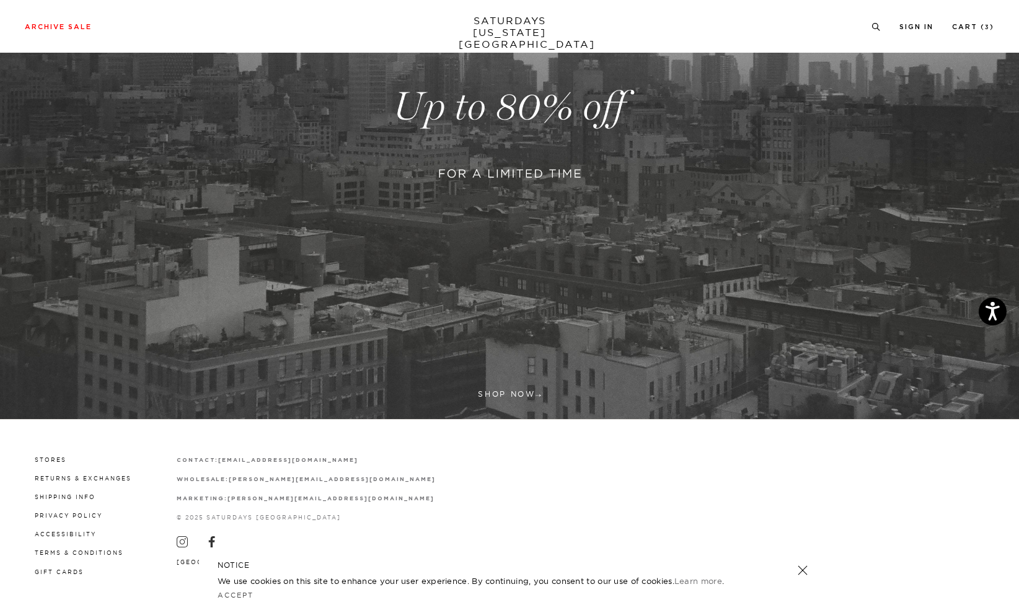
click at [800, 574] on link at bounding box center [802, 570] width 17 height 17
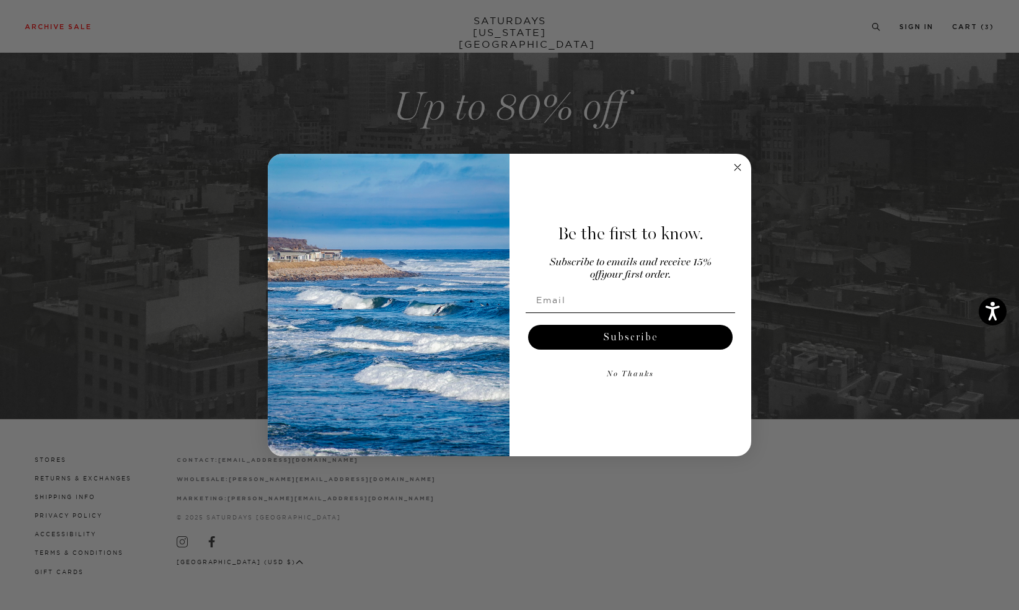
click at [740, 167] on circle "Close dialog" at bounding box center [738, 168] width 14 height 14
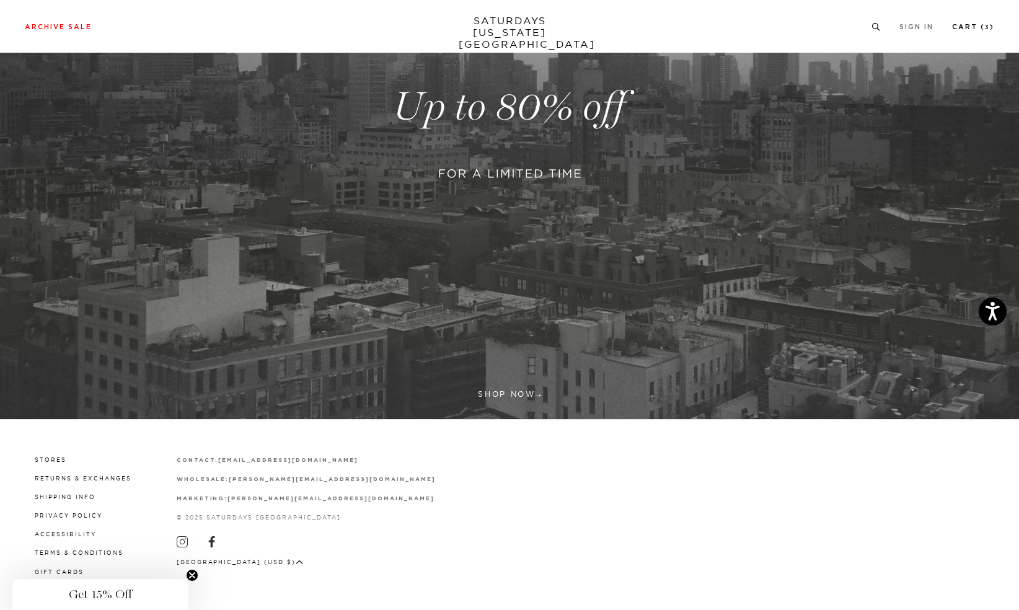
click at [964, 25] on link "Cart ( 3 )" at bounding box center [973, 27] width 42 height 7
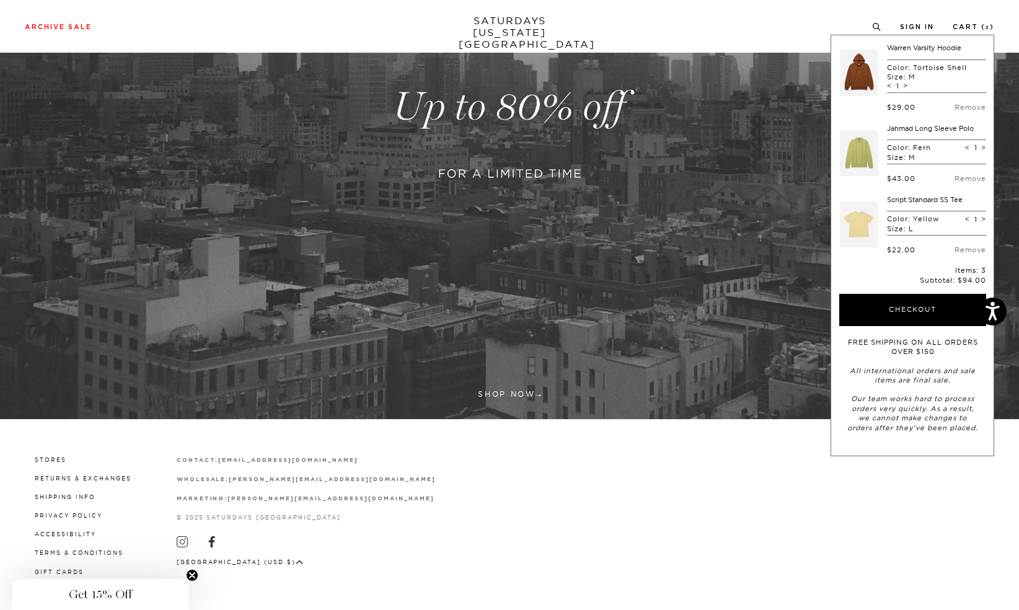
click at [865, 156] on link at bounding box center [859, 153] width 38 height 58
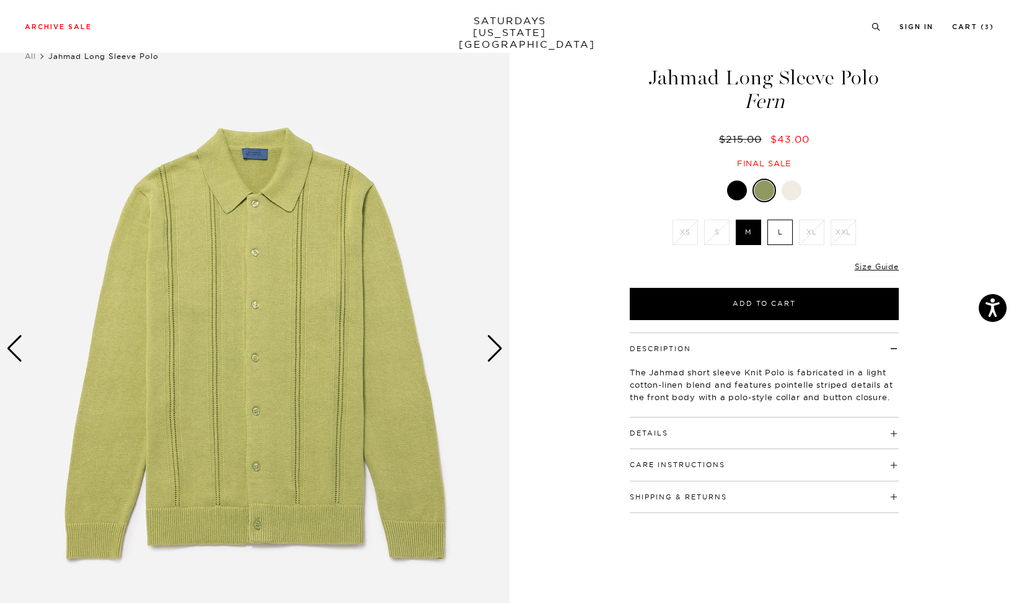
scroll to position [32, 0]
click at [875, 268] on link "Size Guide" at bounding box center [877, 266] width 44 height 9
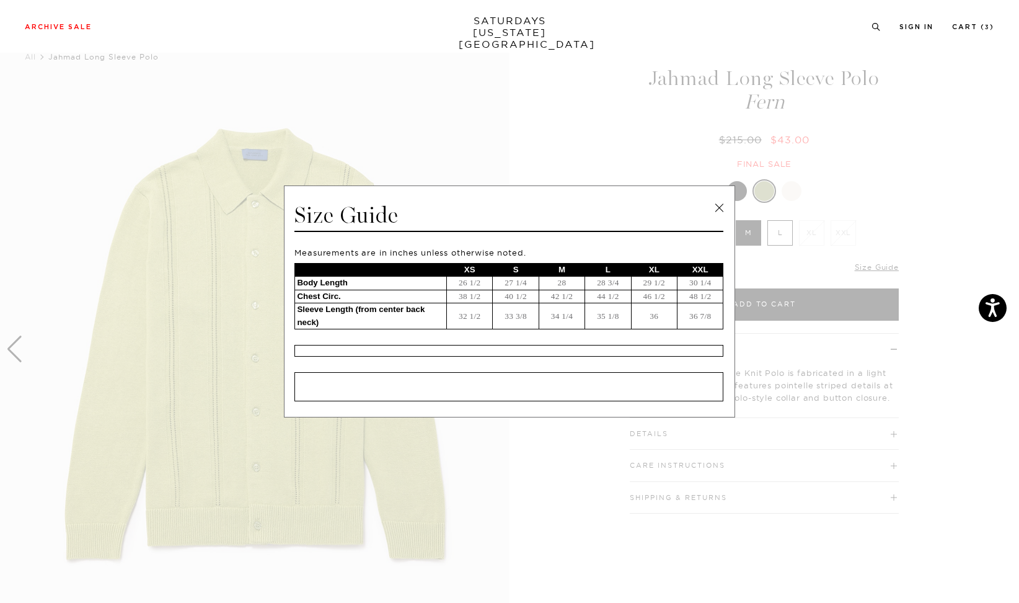
click at [724, 211] on link at bounding box center [719, 207] width 19 height 19
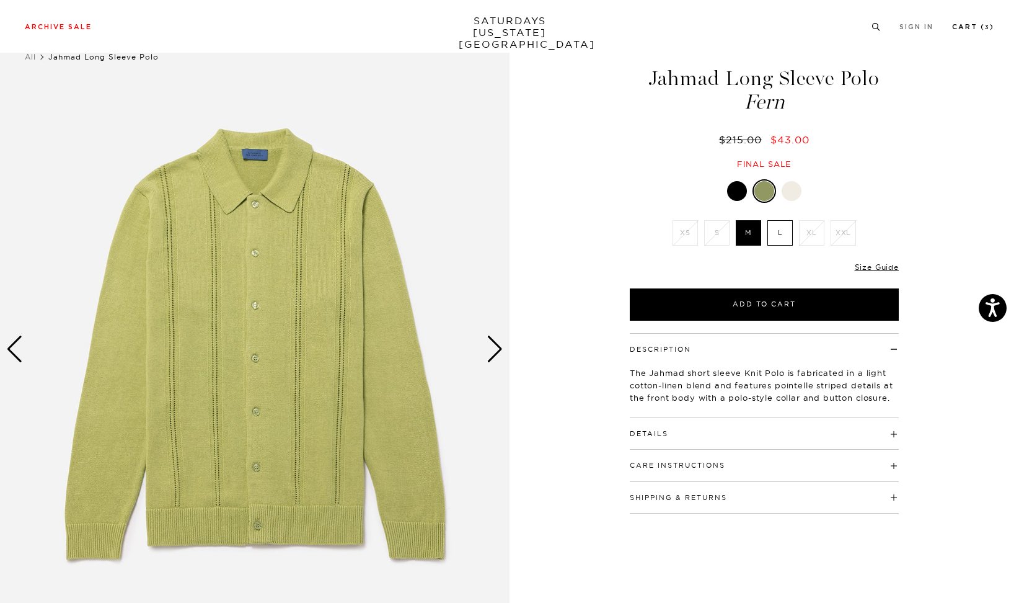
click at [966, 24] on link "Cart ( 3 )" at bounding box center [973, 27] width 42 height 7
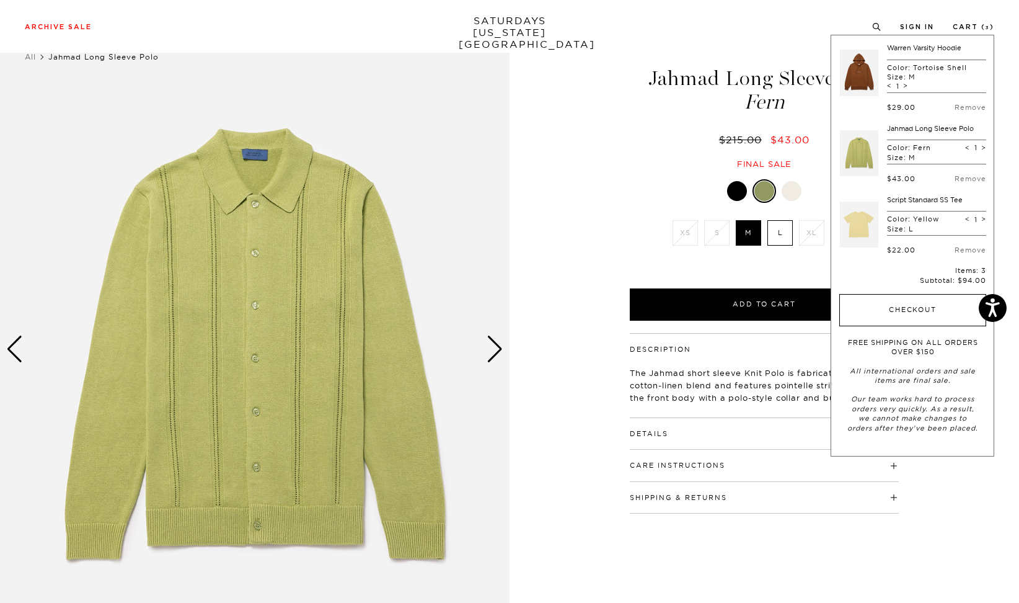
click at [879, 310] on button "Checkout" at bounding box center [912, 310] width 147 height 32
